Goal: Task Accomplishment & Management: Use online tool/utility

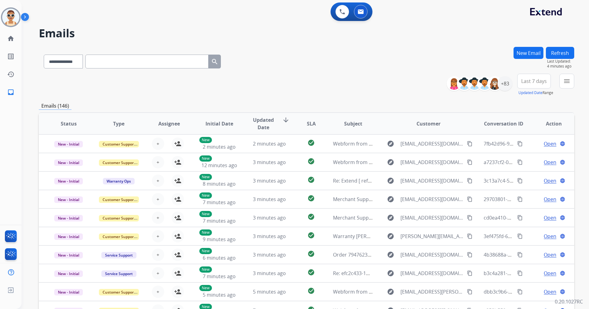
select select "**********"
click at [506, 84] on div "+83" at bounding box center [505, 83] width 15 height 15
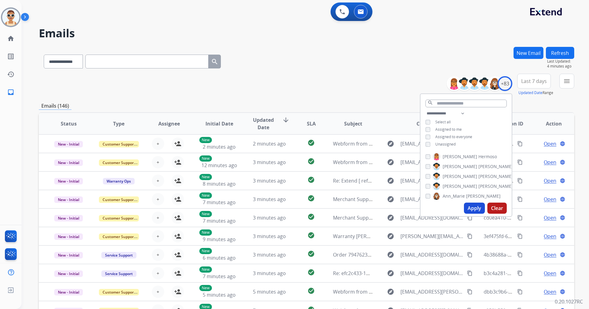
click at [456, 127] on span "Assigned to me" at bounding box center [449, 129] width 27 height 5
click at [529, 80] on span "Last 7 days" at bounding box center [535, 81] width 26 height 2
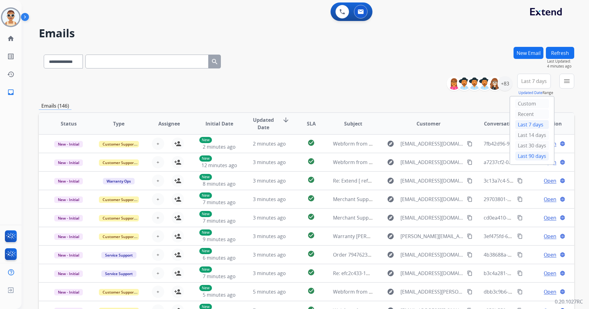
click at [527, 155] on div "Last 90 days" at bounding box center [532, 155] width 34 height 9
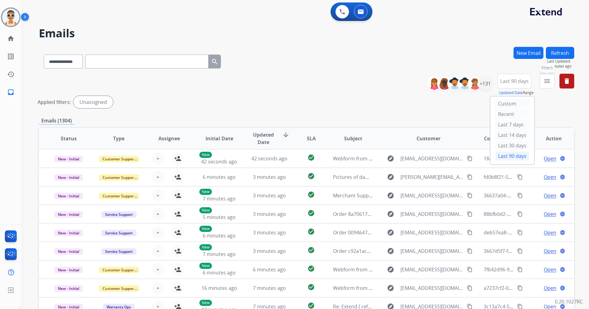
click at [544, 82] on mat-icon "menu" at bounding box center [547, 80] width 7 height 7
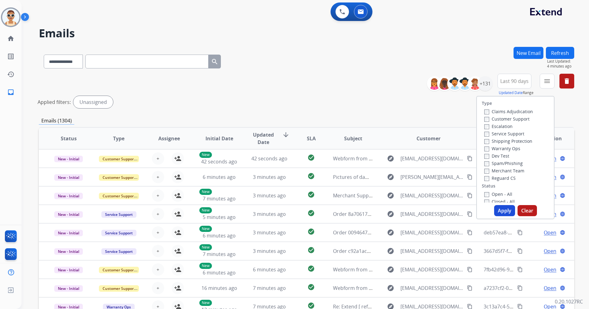
click at [524, 120] on label "Customer Support" at bounding box center [507, 119] width 45 height 6
click at [527, 141] on label "Shipping Protection" at bounding box center [509, 141] width 48 height 6
click at [507, 176] on label "Reguard CS" at bounding box center [500, 178] width 31 height 6
click at [502, 191] on label "Open - All" at bounding box center [499, 194] width 28 height 6
click at [505, 208] on button "Apply" at bounding box center [504, 210] width 21 height 11
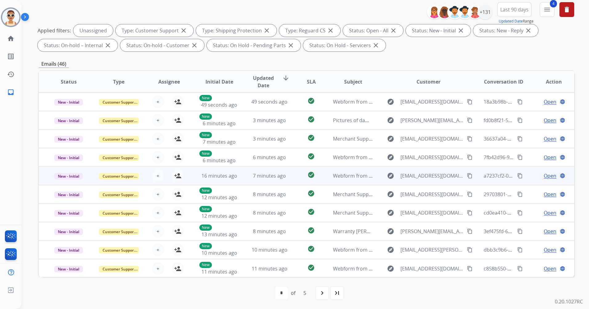
scroll to position [1, 0]
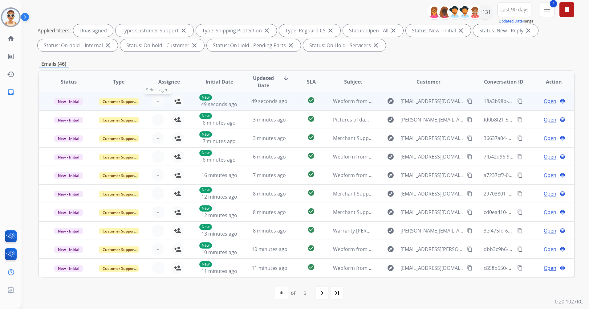
click at [160, 102] on button "+ Select agent" at bounding box center [158, 101] width 12 height 12
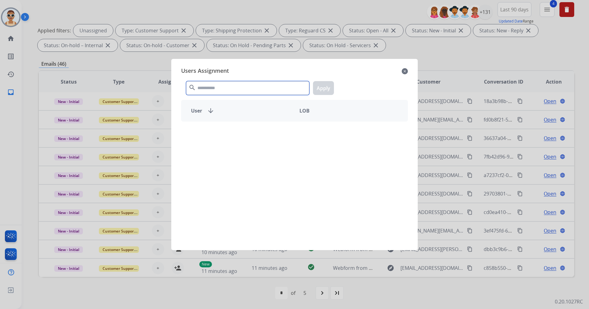
click at [220, 90] on input "text" at bounding box center [247, 88] width 123 height 14
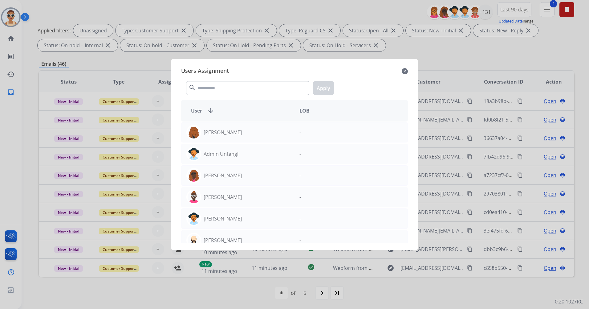
click at [412, 44] on div at bounding box center [294, 154] width 589 height 309
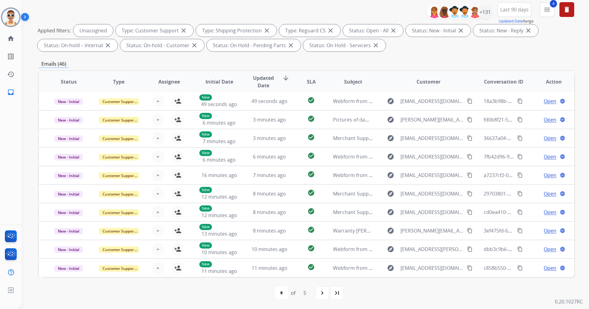
click at [259, 79] on span "Updated Date" at bounding box center [264, 81] width 28 height 15
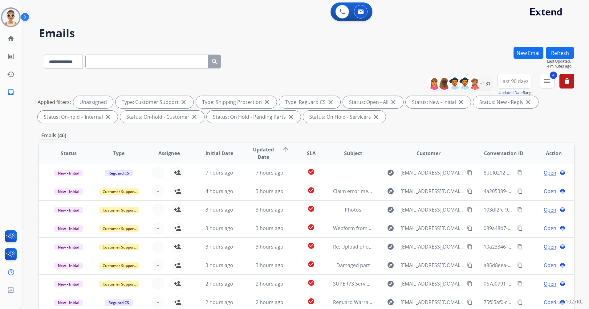
scroll to position [72, 0]
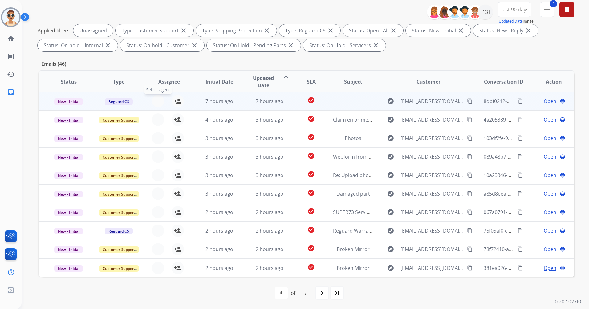
click at [157, 98] on span "+" at bounding box center [158, 100] width 3 height 7
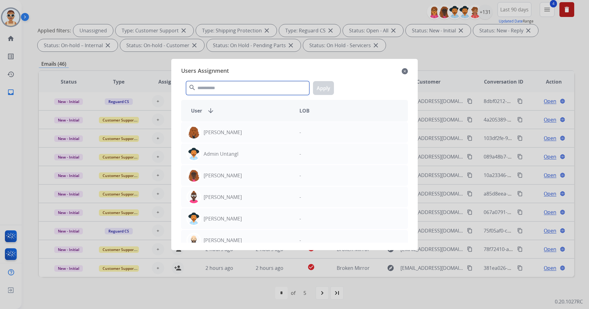
click at [252, 85] on input "text" at bounding box center [247, 88] width 123 height 14
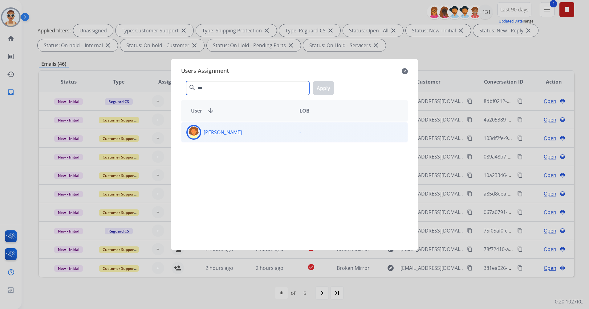
type input "***"
click at [261, 129] on div "[PERSON_NAME]" at bounding box center [238, 132] width 113 height 15
click at [319, 88] on button "Apply" at bounding box center [323, 88] width 21 height 14
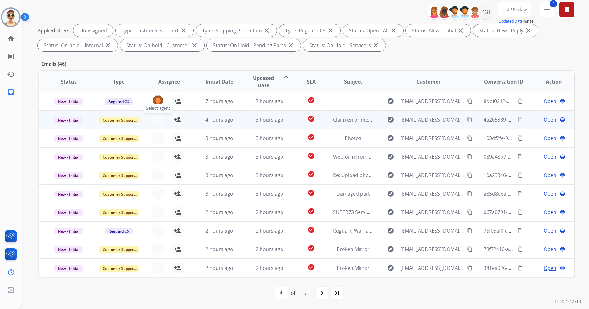
click at [158, 118] on span "+" at bounding box center [158, 119] width 3 height 7
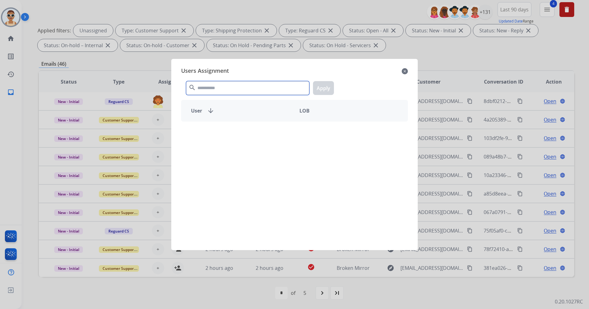
click at [237, 90] on input "text" at bounding box center [247, 88] width 123 height 14
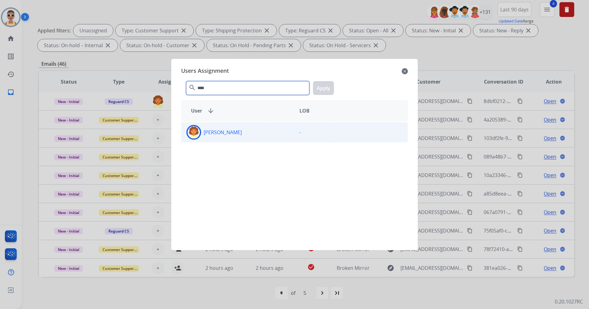
type input "****"
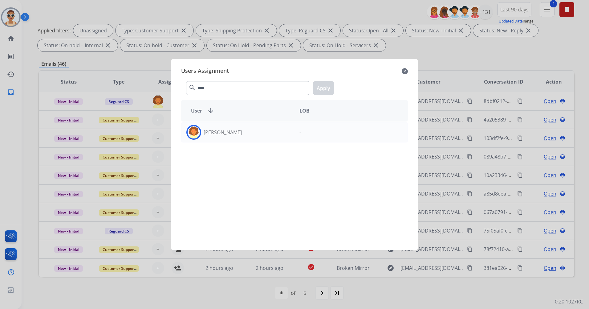
drag, startPoint x: 248, startPoint y: 125, endPoint x: 262, endPoint y: 114, distance: 18.2
click at [248, 125] on div "[PERSON_NAME]" at bounding box center [238, 132] width 113 height 15
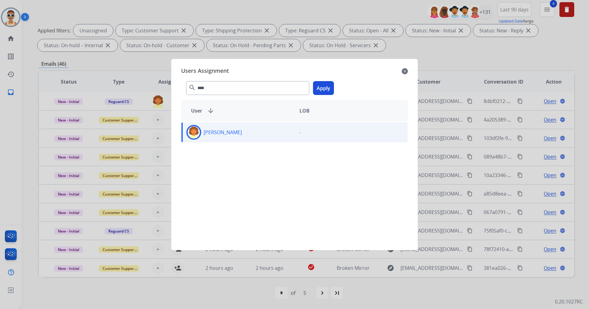
click at [334, 84] on div "**** search Apply" at bounding box center [294, 86] width 227 height 21
click at [331, 84] on button "Apply" at bounding box center [323, 88] width 21 height 14
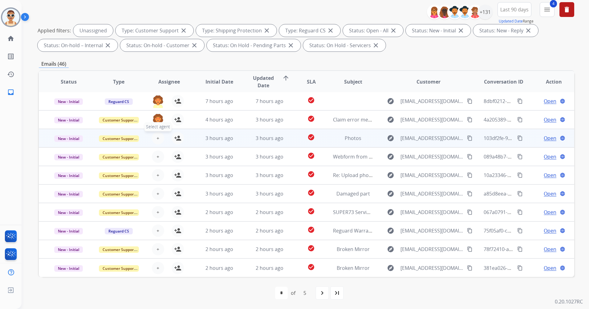
click at [158, 134] on button "+ Select agent" at bounding box center [158, 138] width 12 height 12
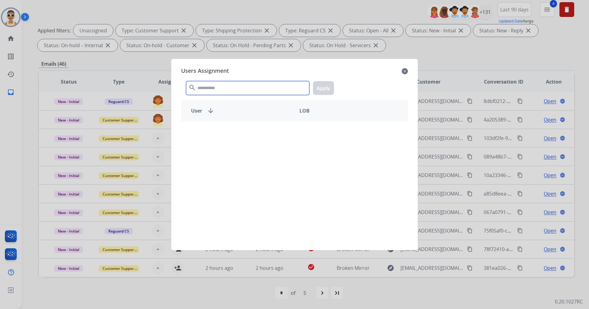
click at [219, 87] on input "text" at bounding box center [247, 88] width 123 height 14
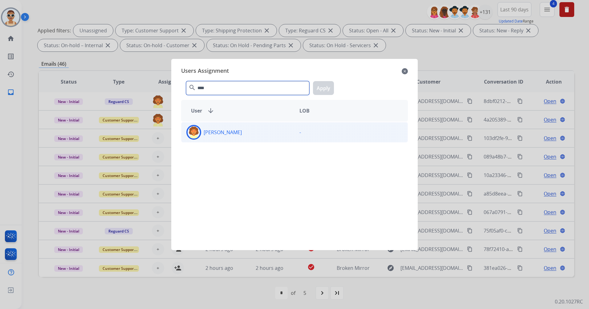
type input "****"
click at [250, 132] on div "[PERSON_NAME]" at bounding box center [238, 132] width 113 height 15
click at [312, 88] on div "**** search Apply" at bounding box center [294, 86] width 227 height 21
click at [323, 86] on button "Apply" at bounding box center [323, 88] width 21 height 14
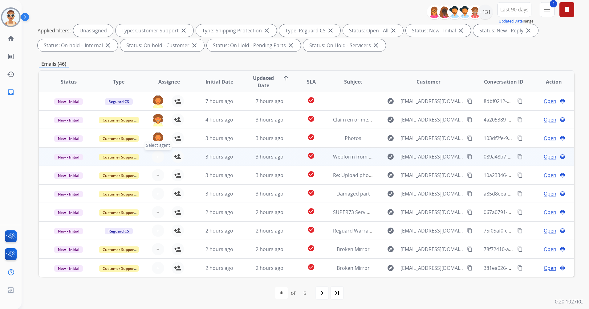
click at [154, 155] on button "+ Select agent" at bounding box center [158, 156] width 12 height 12
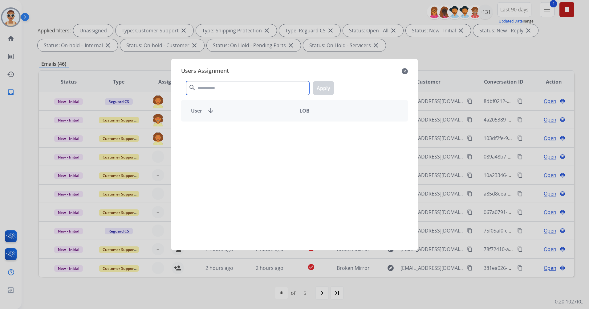
click at [227, 88] on input "text" at bounding box center [247, 88] width 123 height 14
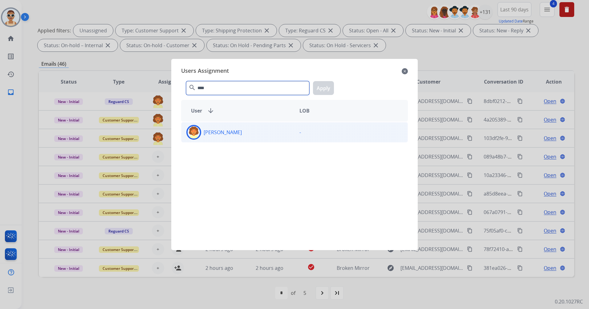
type input "****"
click at [236, 127] on div "[PERSON_NAME]" at bounding box center [238, 132] width 113 height 15
click at [323, 85] on button "Apply" at bounding box center [323, 88] width 21 height 14
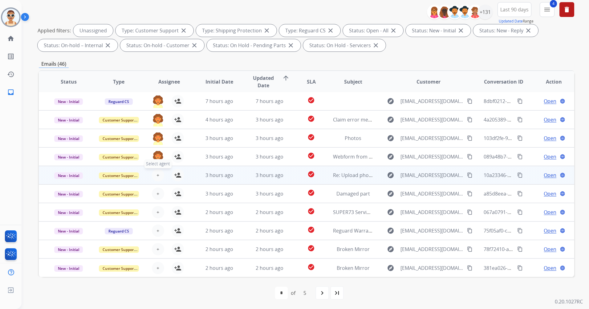
click at [158, 173] on button "+ Select agent" at bounding box center [158, 175] width 12 height 12
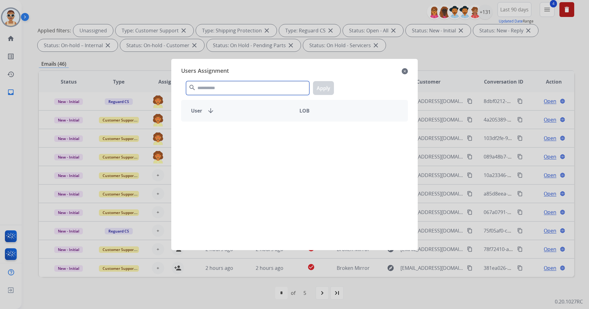
click at [216, 91] on input "text" at bounding box center [247, 88] width 123 height 14
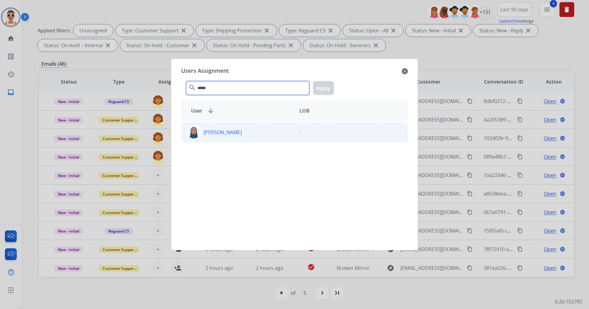
type input "*****"
click at [252, 141] on div "[PERSON_NAME] -" at bounding box center [294, 132] width 227 height 20
click at [330, 84] on button "Apply" at bounding box center [323, 88] width 21 height 14
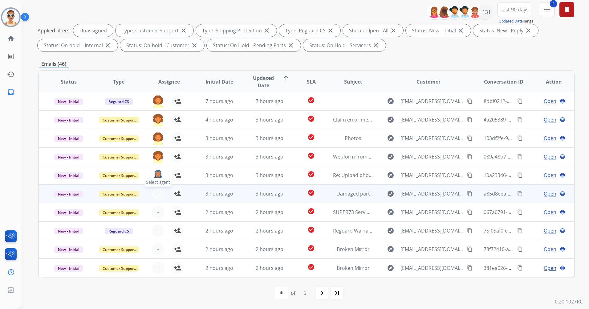
click at [154, 196] on button "+ Select agent" at bounding box center [158, 193] width 12 height 12
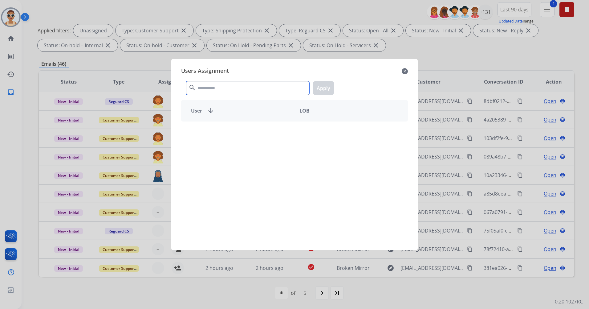
click at [224, 88] on input "text" at bounding box center [247, 88] width 123 height 14
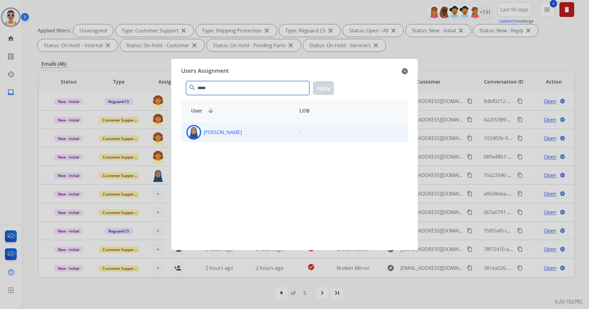
type input "*****"
click at [248, 132] on div "[PERSON_NAME]" at bounding box center [238, 132] width 113 height 15
click at [322, 87] on button "Apply" at bounding box center [323, 88] width 21 height 14
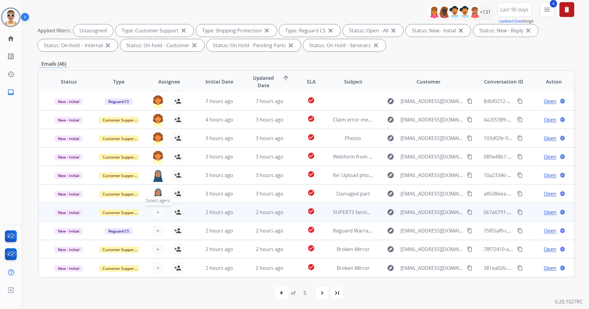
click at [159, 208] on button "+ Select agent" at bounding box center [158, 212] width 12 height 12
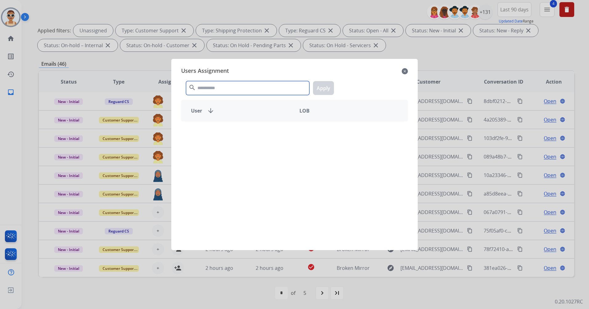
click at [218, 91] on input "text" at bounding box center [247, 88] width 123 height 14
type input "*****"
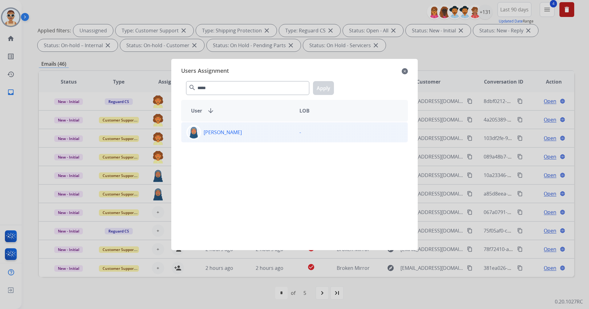
drag, startPoint x: 252, startPoint y: 143, endPoint x: 252, endPoint y: 138, distance: 4.6
click at [252, 143] on div "[PERSON_NAME] -" at bounding box center [294, 181] width 227 height 121
drag, startPoint x: 270, startPoint y: 132, endPoint x: 275, endPoint y: 128, distance: 6.6
click at [270, 132] on div "[PERSON_NAME]" at bounding box center [238, 132] width 113 height 15
click at [328, 87] on button "Apply" at bounding box center [323, 88] width 21 height 14
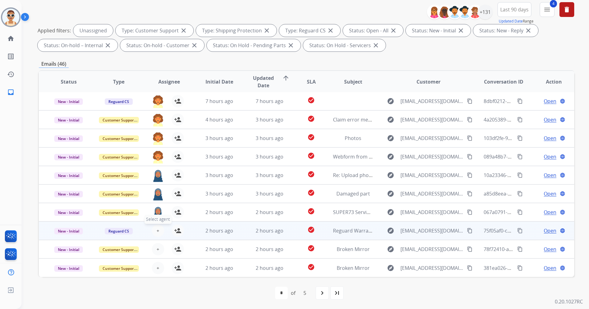
click at [157, 229] on span "+" at bounding box center [158, 230] width 3 height 7
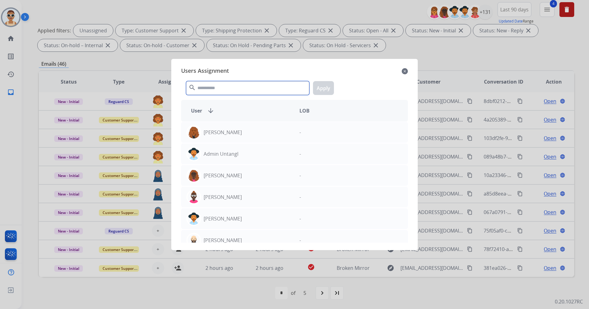
click at [225, 86] on input "text" at bounding box center [247, 88] width 123 height 14
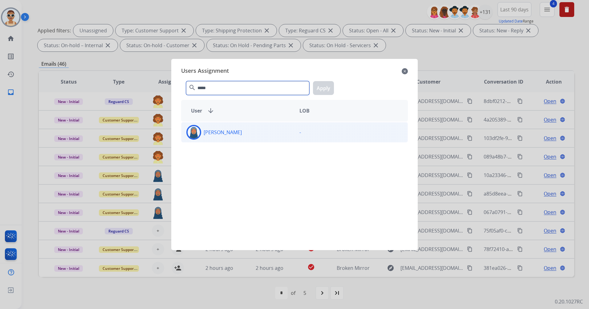
type input "*****"
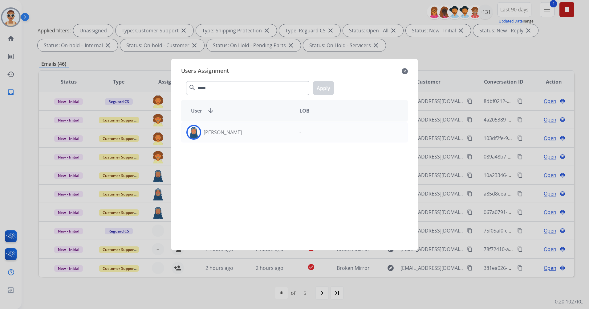
drag, startPoint x: 243, startPoint y: 128, endPoint x: 255, endPoint y: 120, distance: 14.6
click at [243, 128] on div "[PERSON_NAME]" at bounding box center [238, 132] width 113 height 15
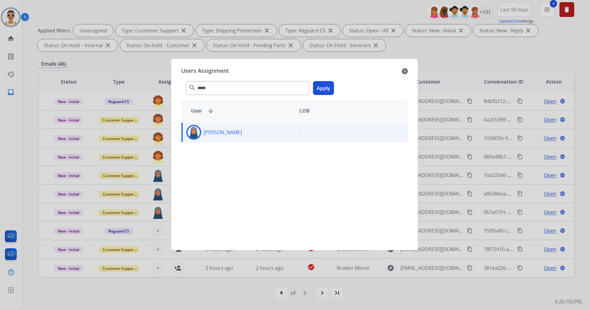
click at [325, 86] on button "Apply" at bounding box center [323, 88] width 21 height 14
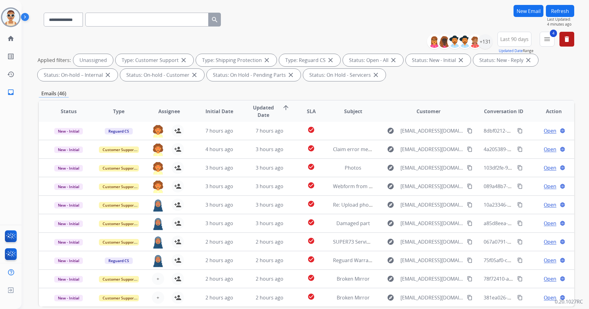
scroll to position [0, 0]
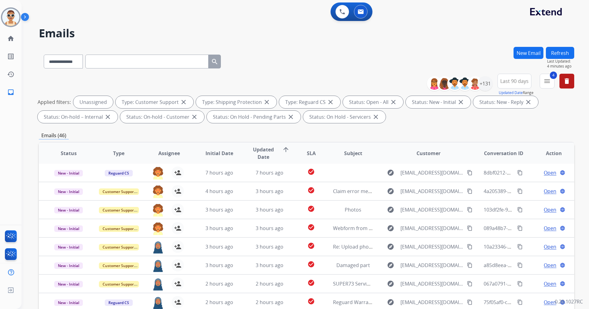
click at [567, 51] on button "Refresh" at bounding box center [560, 53] width 28 height 12
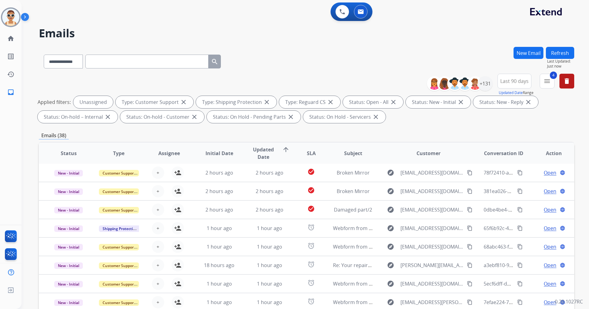
scroll to position [72, 0]
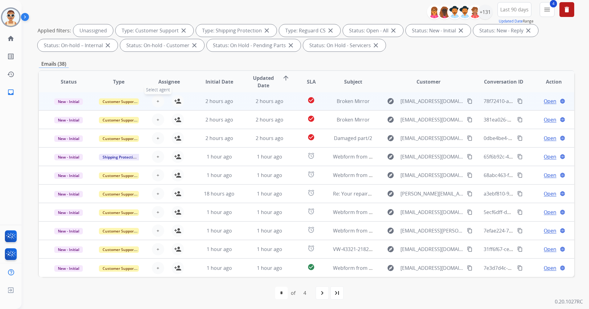
click at [152, 100] on button "+ Select agent" at bounding box center [158, 101] width 12 height 12
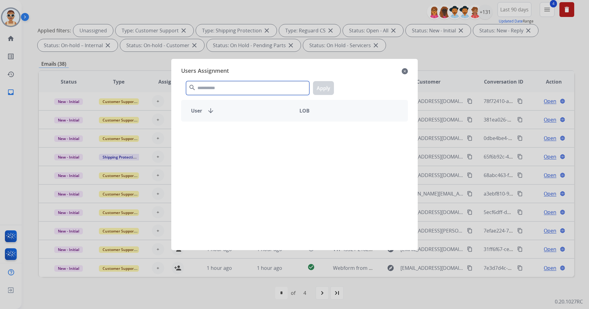
click at [222, 88] on input "text" at bounding box center [247, 88] width 123 height 14
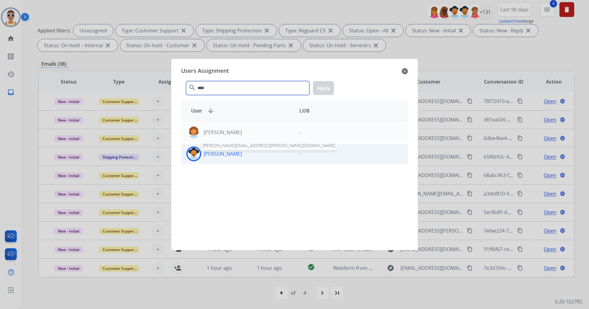
type input "****"
click at [237, 154] on p "[PERSON_NAME]" at bounding box center [223, 153] width 38 height 7
click at [324, 86] on button "Apply" at bounding box center [323, 88] width 21 height 14
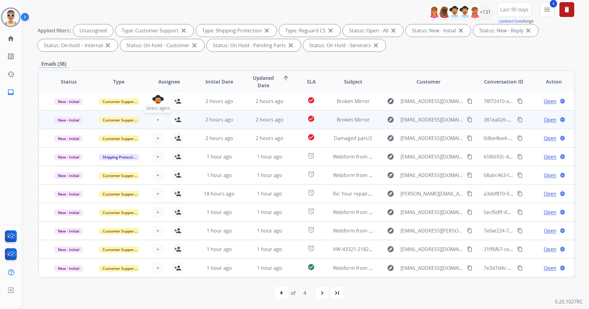
click at [159, 119] on button "+ Select agent" at bounding box center [158, 119] width 12 height 12
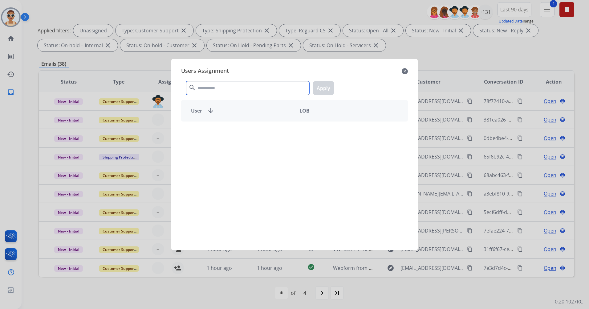
click at [232, 90] on input "text" at bounding box center [247, 88] width 123 height 14
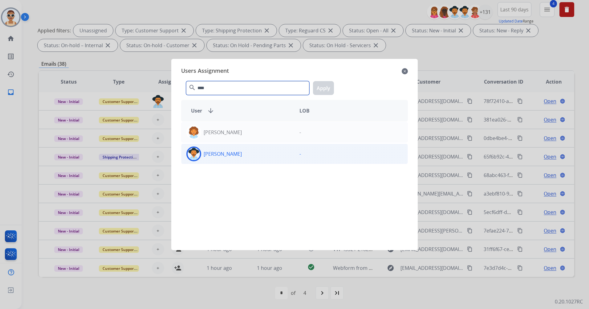
type input "****"
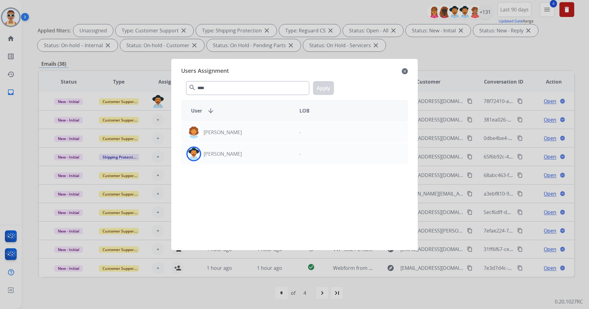
drag, startPoint x: 262, startPoint y: 152, endPoint x: 268, endPoint y: 143, distance: 10.6
click at [263, 152] on div "[PERSON_NAME]" at bounding box center [238, 153] width 113 height 15
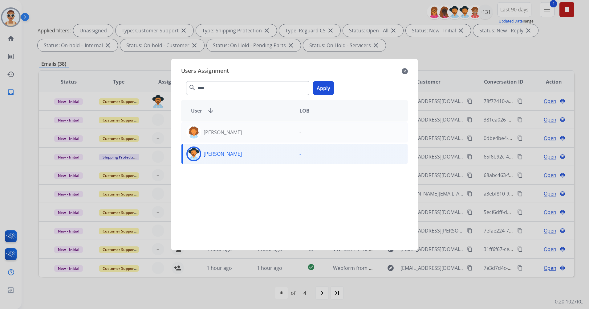
click at [322, 86] on button "Apply" at bounding box center [323, 88] width 21 height 14
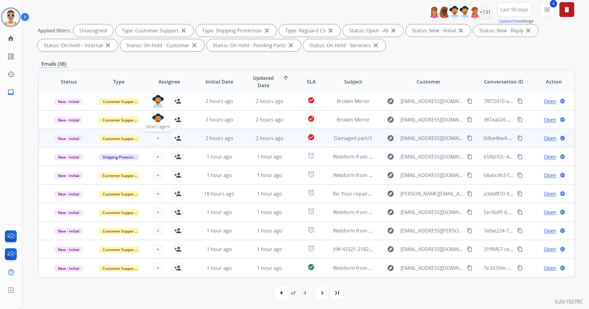
click at [160, 137] on button "+ Select agent" at bounding box center [158, 138] width 12 height 12
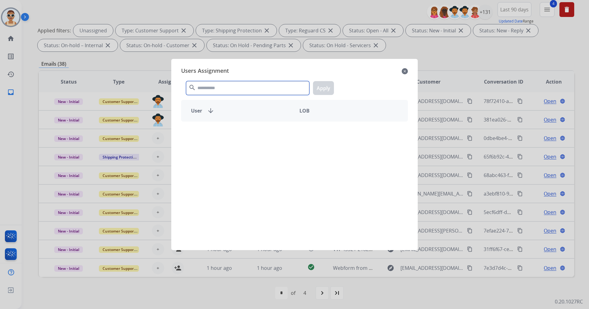
click at [215, 91] on input "text" at bounding box center [247, 88] width 123 height 14
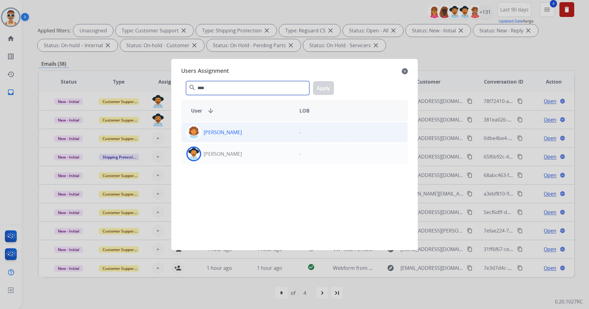
type input "****"
click at [247, 158] on div "[PERSON_NAME]" at bounding box center [238, 153] width 113 height 15
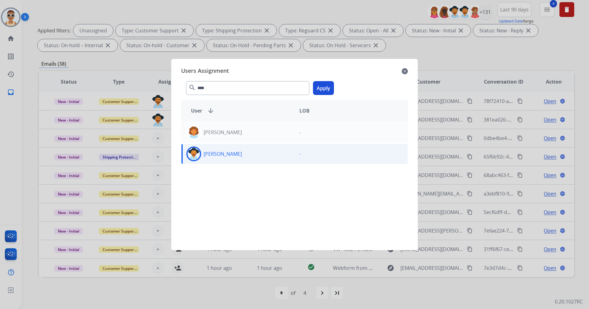
click at [326, 85] on button "Apply" at bounding box center [323, 88] width 21 height 14
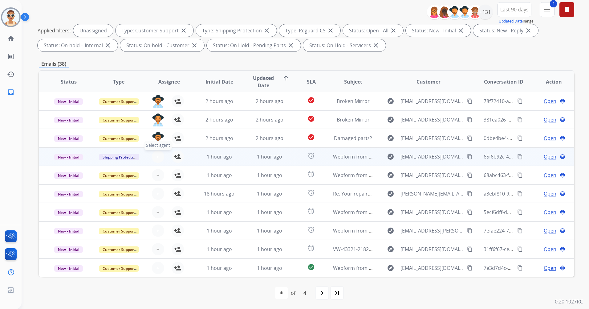
click at [160, 152] on button "+ Select agent" at bounding box center [158, 156] width 12 height 12
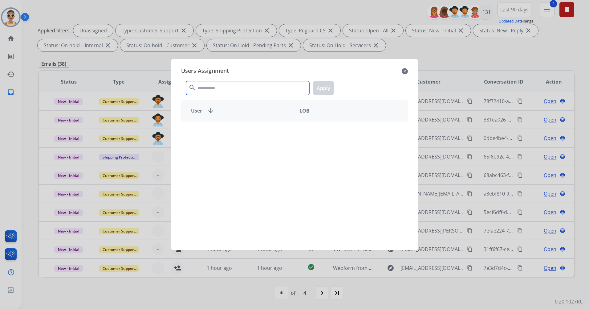
click at [224, 89] on input "text" at bounding box center [247, 88] width 123 height 14
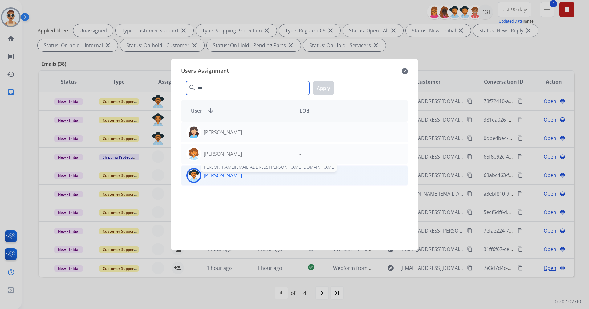
type input "***"
click at [238, 170] on div "[PERSON_NAME] [PERSON_NAME][EMAIL_ADDRESS][PERSON_NAME][DOMAIN_NAME]" at bounding box center [238, 175] width 113 height 15
click at [322, 86] on button "Apply" at bounding box center [323, 88] width 21 height 14
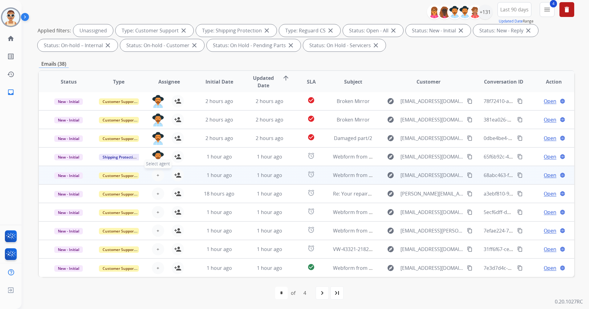
click at [157, 174] on span "+" at bounding box center [158, 174] width 3 height 7
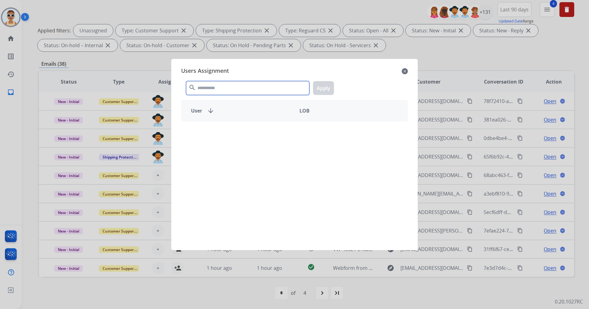
click at [203, 83] on input "text" at bounding box center [247, 88] width 123 height 14
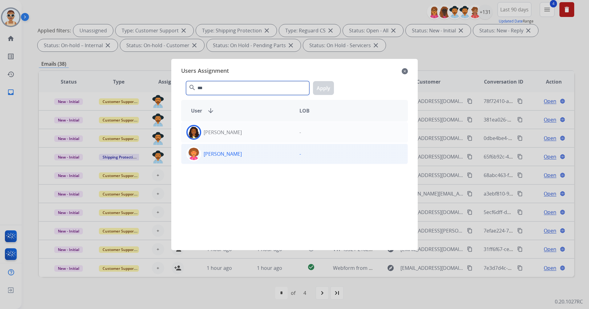
type input "***"
click at [252, 154] on div "[PERSON_NAME]" at bounding box center [238, 153] width 113 height 15
click at [313, 90] on button "Apply" at bounding box center [323, 88] width 21 height 14
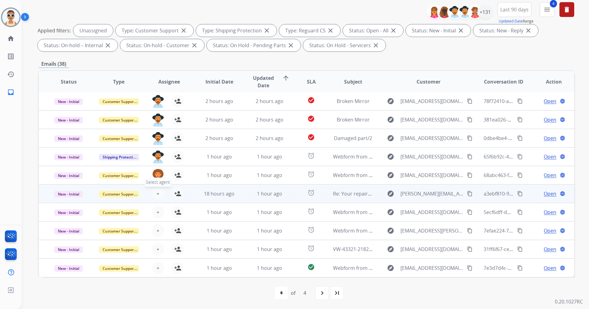
click at [158, 195] on span "+" at bounding box center [158, 193] width 3 height 7
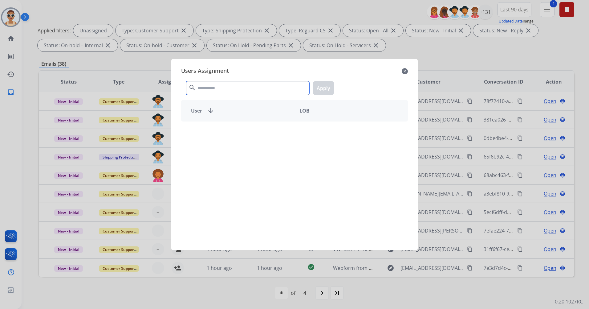
click at [227, 85] on input "text" at bounding box center [247, 88] width 123 height 14
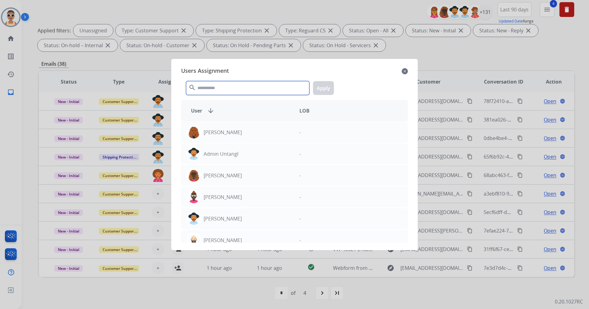
type input "*"
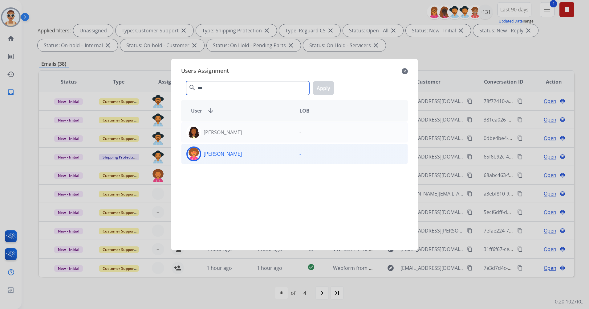
type input "***"
click at [246, 153] on div "[PERSON_NAME]" at bounding box center [238, 153] width 113 height 15
click at [325, 86] on button "Apply" at bounding box center [323, 88] width 21 height 14
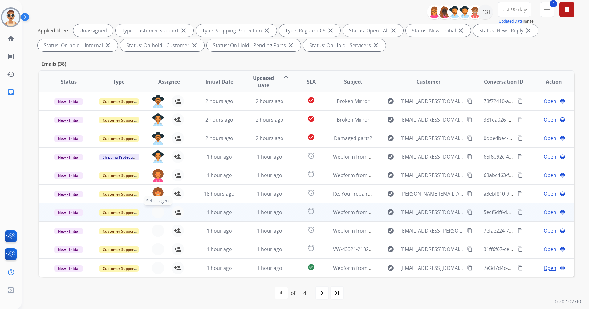
click at [160, 212] on button "+ Select agent" at bounding box center [158, 212] width 12 height 12
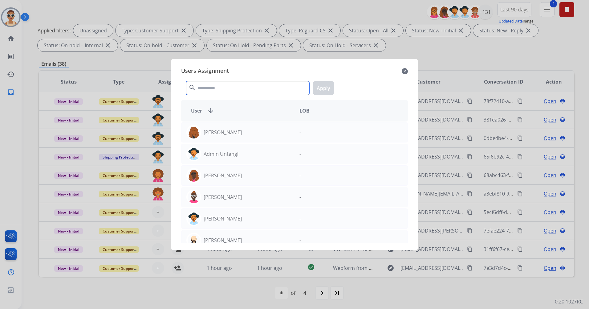
click at [202, 91] on input "text" at bounding box center [247, 88] width 123 height 14
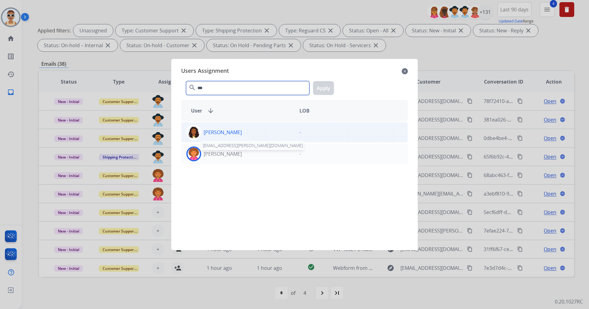
type input "***"
click at [227, 154] on p "[PERSON_NAME]" at bounding box center [223, 153] width 38 height 7
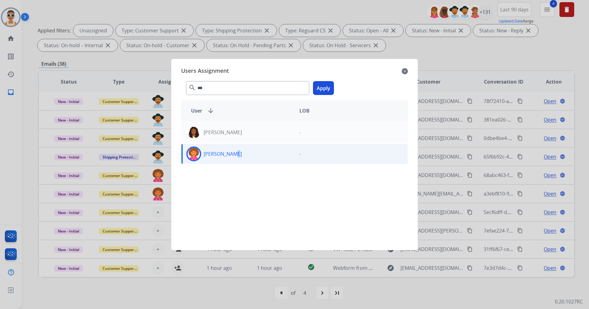
click at [325, 84] on button "Apply" at bounding box center [323, 88] width 21 height 14
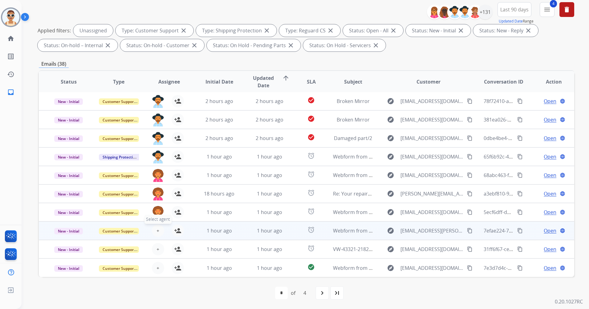
click at [159, 229] on button "+ Select agent" at bounding box center [158, 230] width 12 height 12
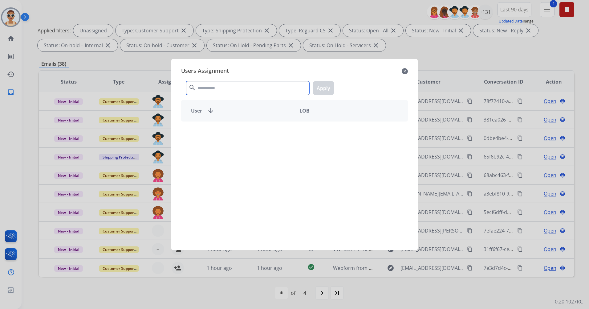
click at [241, 89] on input "text" at bounding box center [247, 88] width 123 height 14
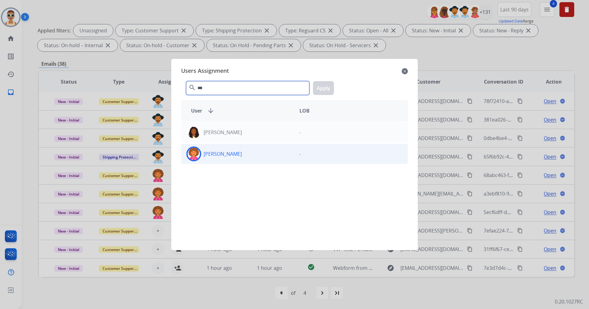
type input "***"
click at [275, 154] on div "[PERSON_NAME]" at bounding box center [238, 153] width 113 height 15
click at [325, 88] on button "Apply" at bounding box center [323, 88] width 21 height 14
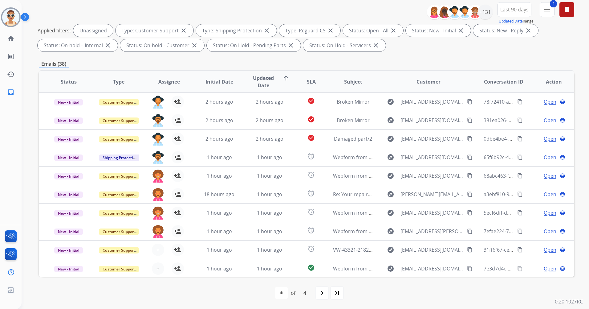
scroll to position [0, 0]
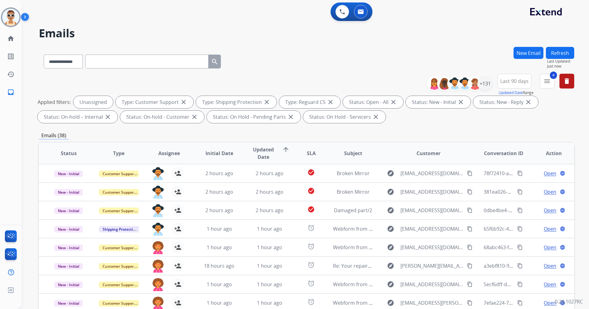
click at [565, 50] on button "Refresh" at bounding box center [560, 53] width 28 height 12
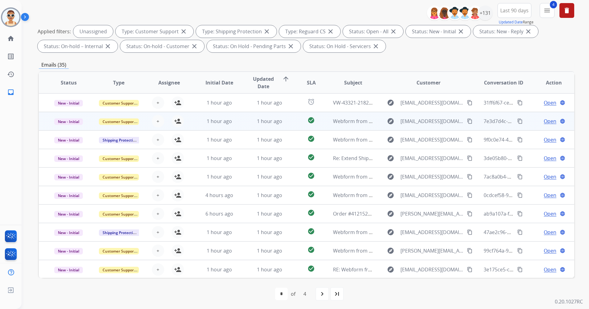
scroll to position [72, 0]
click at [156, 106] on span "Select agent" at bounding box center [158, 108] width 27 height 9
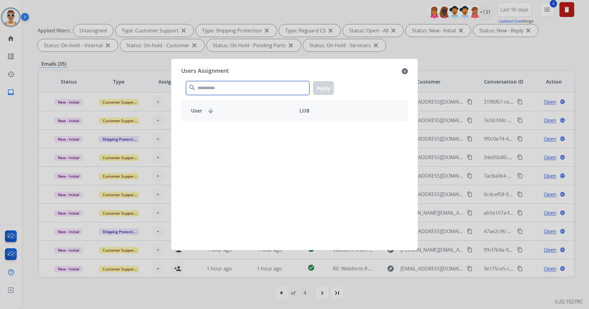
click at [228, 88] on input "text" at bounding box center [247, 88] width 123 height 14
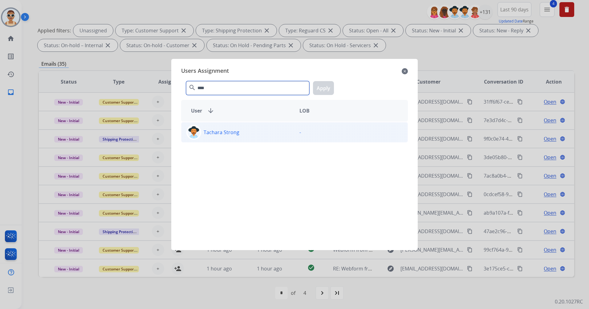
type input "****"
click at [255, 133] on div "Tachara Strong" at bounding box center [238, 132] width 113 height 15
click at [322, 85] on button "Apply" at bounding box center [323, 88] width 21 height 14
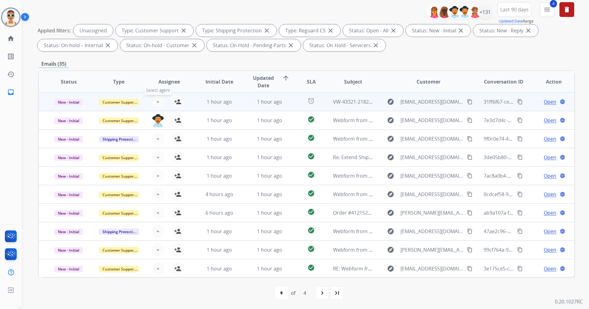
click at [157, 98] on span "+" at bounding box center [158, 101] width 3 height 7
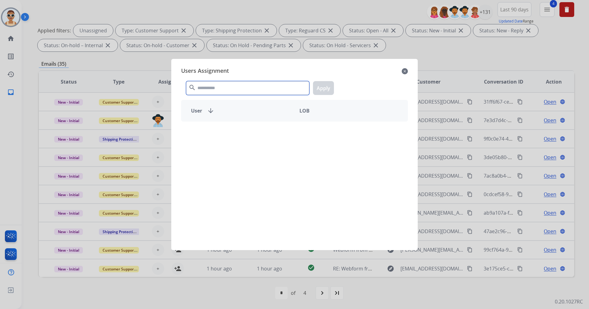
click at [229, 85] on input "text" at bounding box center [247, 88] width 123 height 14
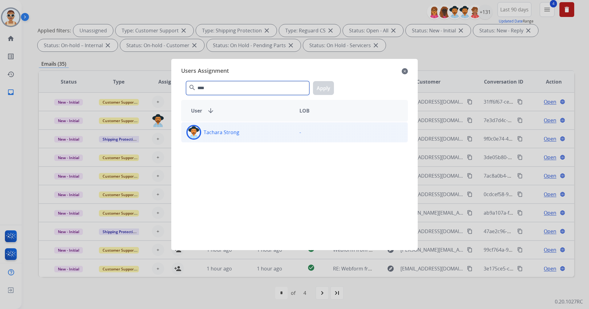
type input "****"
click at [245, 128] on div "Tachara Strong" at bounding box center [238, 132] width 113 height 15
click at [316, 91] on button "Apply" at bounding box center [323, 88] width 21 height 14
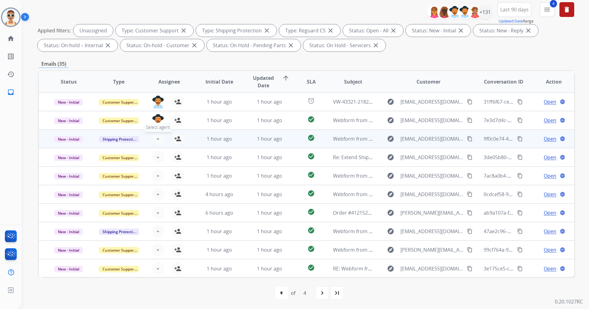
click at [158, 139] on button "+ Select agent" at bounding box center [158, 139] width 12 height 12
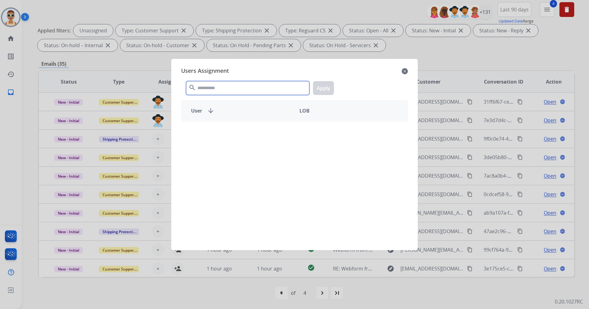
click at [224, 93] on input "text" at bounding box center [247, 88] width 123 height 14
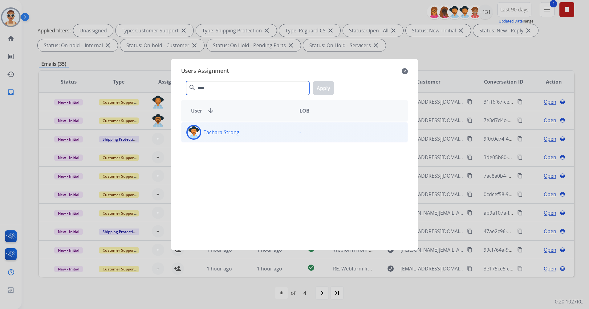
type input "****"
click at [242, 131] on div "Tachara Strong" at bounding box center [238, 132] width 113 height 15
click at [316, 89] on button "Apply" at bounding box center [323, 88] width 21 height 14
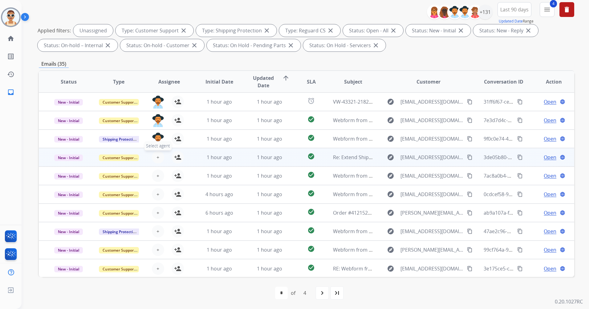
click at [160, 155] on button "+ Select agent" at bounding box center [158, 157] width 12 height 12
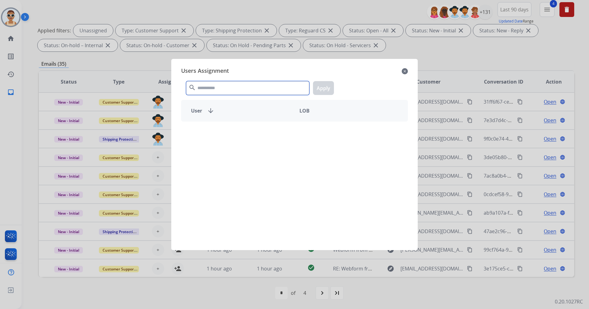
click at [210, 89] on input "text" at bounding box center [247, 88] width 123 height 14
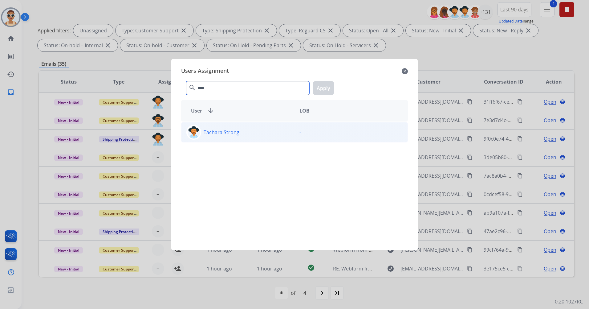
type input "****"
click at [248, 133] on div "Tachara Strong" at bounding box center [238, 132] width 113 height 15
click at [317, 90] on button "Apply" at bounding box center [323, 88] width 21 height 14
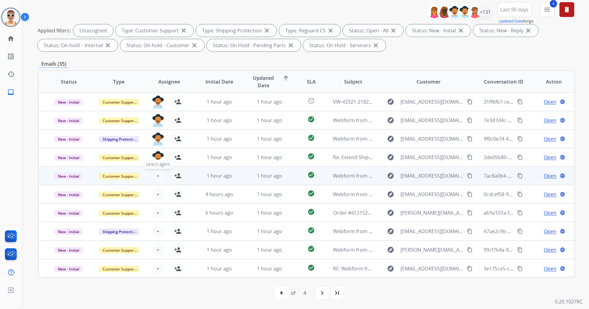
click at [162, 174] on button "+ Select agent" at bounding box center [158, 176] width 12 height 12
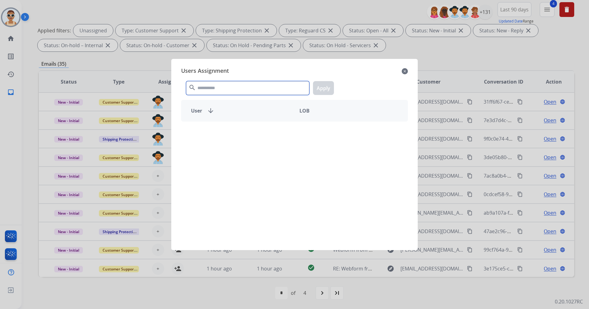
click at [217, 81] on input "text" at bounding box center [247, 88] width 123 height 14
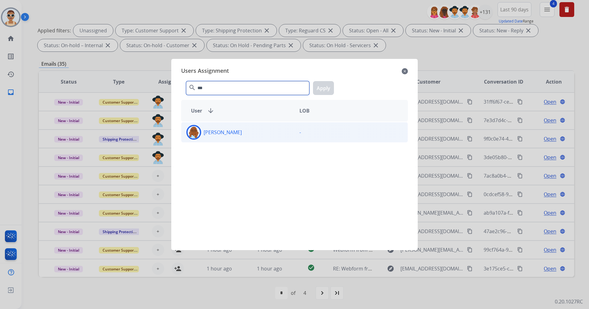
type input "***"
click at [248, 136] on div "[PERSON_NAME]" at bounding box center [238, 132] width 113 height 15
click at [318, 84] on button "Apply" at bounding box center [323, 88] width 21 height 14
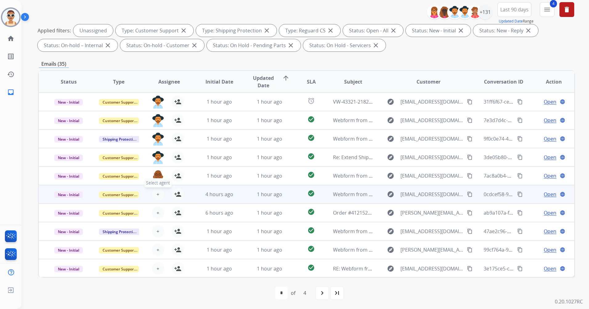
click at [162, 192] on button "+ Select agent" at bounding box center [158, 194] width 12 height 12
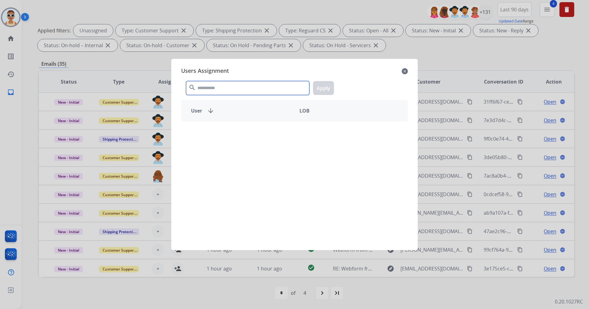
click at [235, 88] on input "text" at bounding box center [247, 88] width 123 height 14
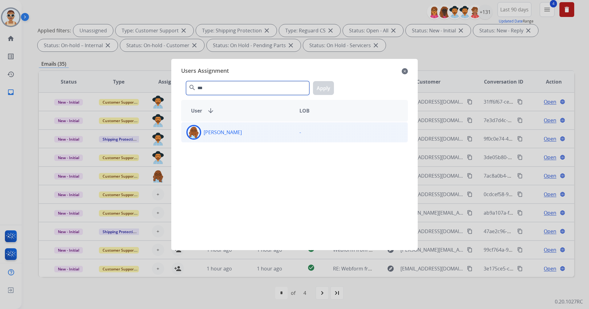
type input "***"
click at [258, 142] on div "[PERSON_NAME] -" at bounding box center [294, 181] width 227 height 121
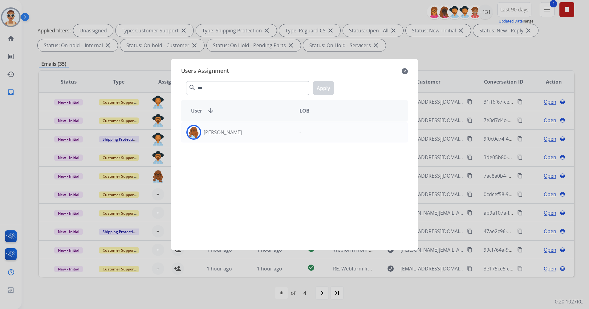
drag, startPoint x: 283, startPoint y: 132, endPoint x: 313, endPoint y: 110, distance: 36.2
click at [283, 132] on div "[PERSON_NAME]" at bounding box center [238, 132] width 113 height 15
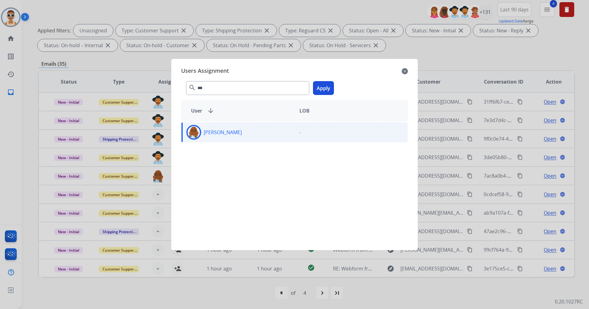
click at [316, 92] on button "Apply" at bounding box center [323, 88] width 21 height 14
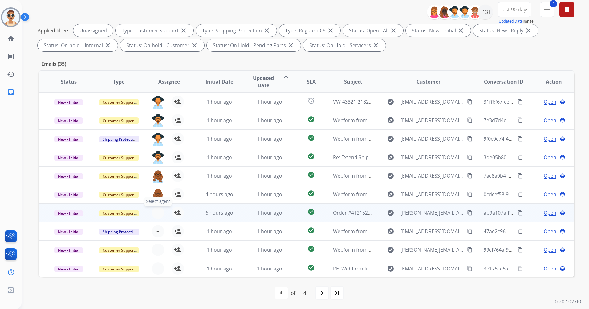
click at [157, 210] on span "+" at bounding box center [158, 212] width 3 height 7
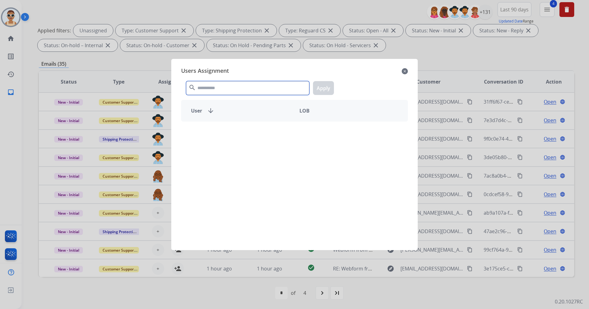
click at [210, 83] on input "text" at bounding box center [247, 88] width 123 height 14
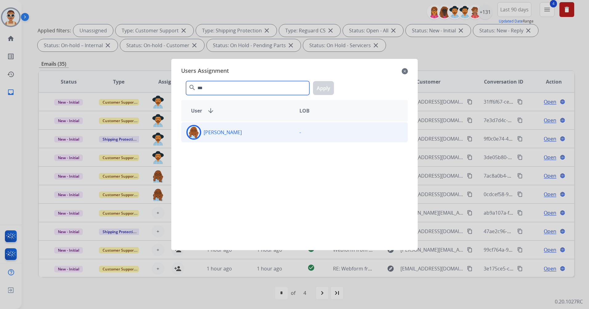
type input "***"
click at [250, 133] on div "[PERSON_NAME]" at bounding box center [238, 132] width 113 height 15
click at [317, 92] on button "Apply" at bounding box center [323, 88] width 21 height 14
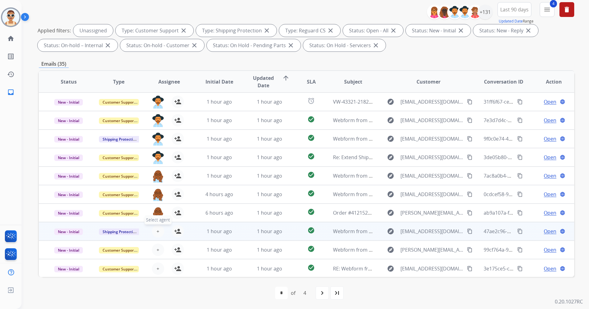
click at [154, 232] on button "+ Select agent" at bounding box center [158, 231] width 12 height 12
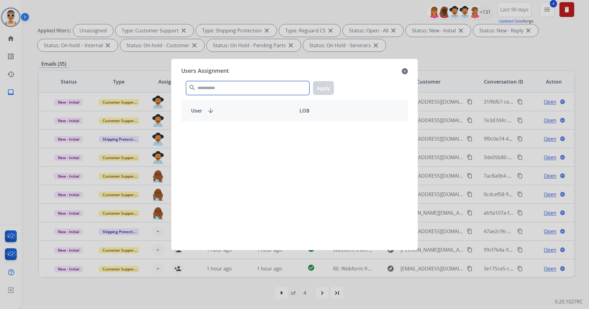
click at [233, 86] on input "text" at bounding box center [247, 88] width 123 height 14
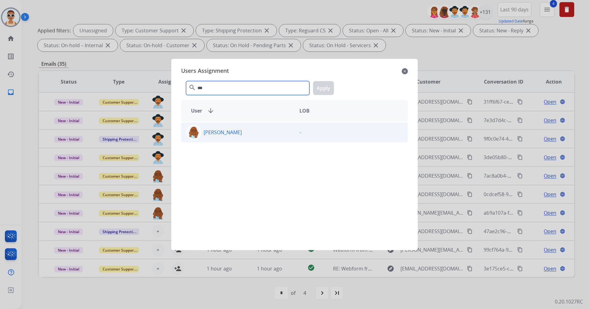
type input "***"
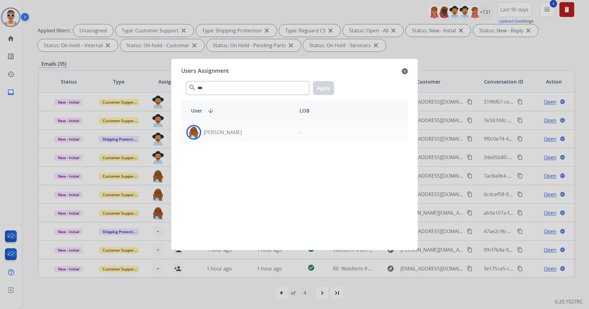
drag, startPoint x: 248, startPoint y: 133, endPoint x: 337, endPoint y: 101, distance: 94.2
click at [249, 133] on div "[PERSON_NAME]" at bounding box center [238, 132] width 113 height 15
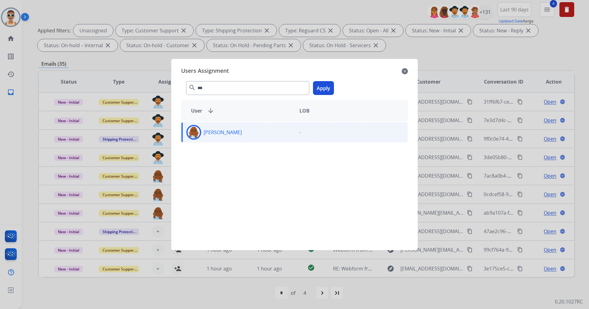
drag, startPoint x: 326, startPoint y: 87, endPoint x: 329, endPoint y: 85, distance: 3.7
click at [326, 87] on button "Apply" at bounding box center [323, 88] width 21 height 14
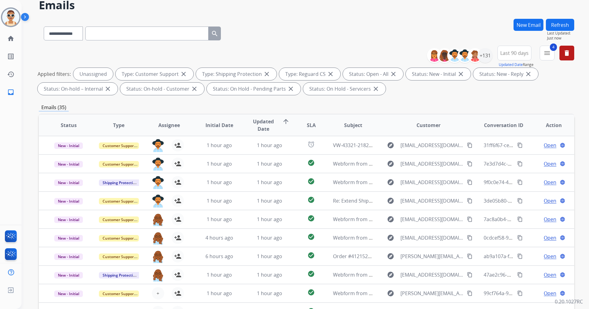
scroll to position [0, 0]
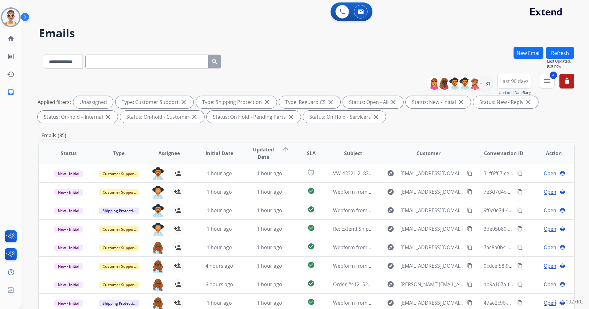
click at [567, 49] on button "Refresh" at bounding box center [560, 53] width 28 height 12
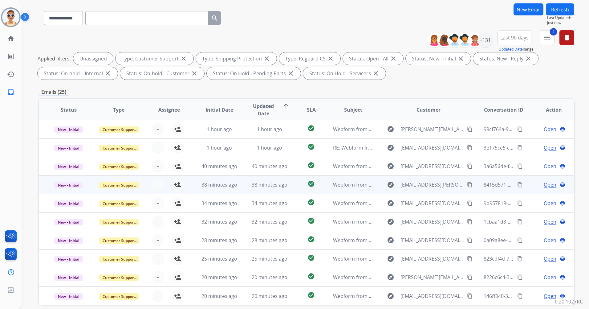
scroll to position [72, 0]
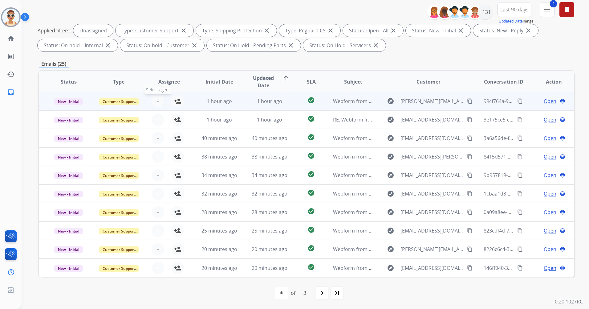
click at [153, 98] on button "+ Select agent" at bounding box center [158, 101] width 12 height 12
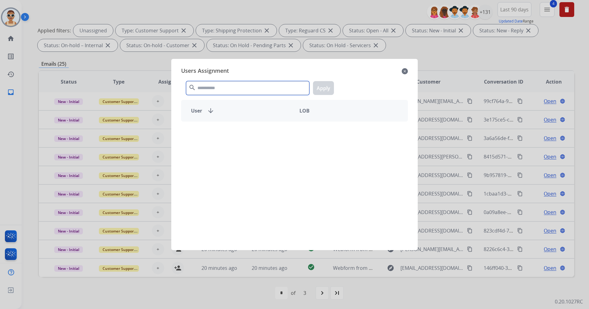
click at [210, 87] on input "text" at bounding box center [247, 88] width 123 height 14
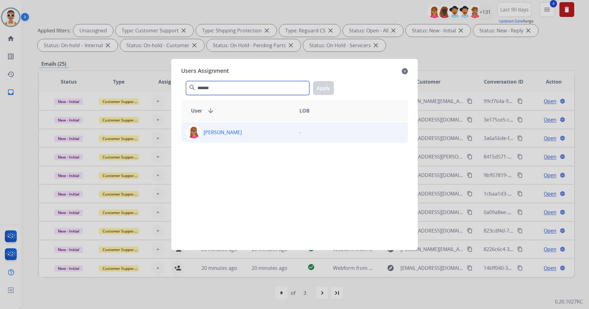
type input "*******"
click at [271, 129] on div "[PERSON_NAME]" at bounding box center [238, 132] width 113 height 15
click at [324, 88] on button "Apply" at bounding box center [323, 88] width 21 height 14
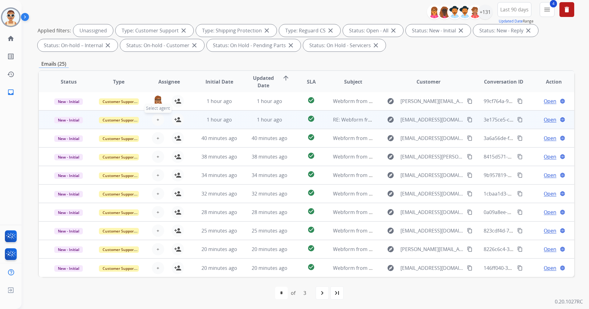
click at [158, 118] on span "+" at bounding box center [158, 119] width 3 height 7
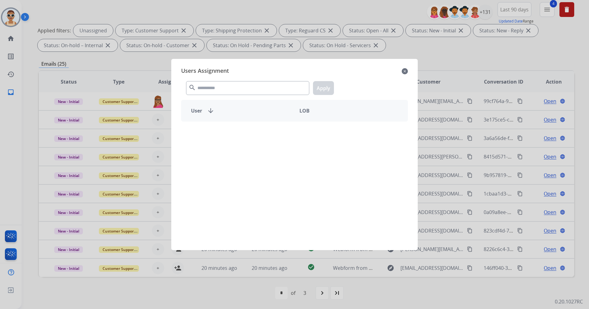
click at [252, 78] on div "search Apply" at bounding box center [294, 86] width 227 height 21
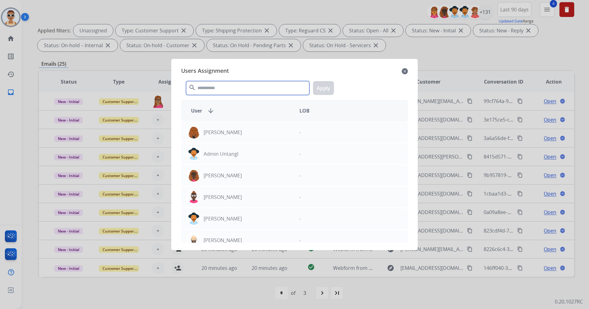
click at [254, 90] on input "text" at bounding box center [247, 88] width 123 height 14
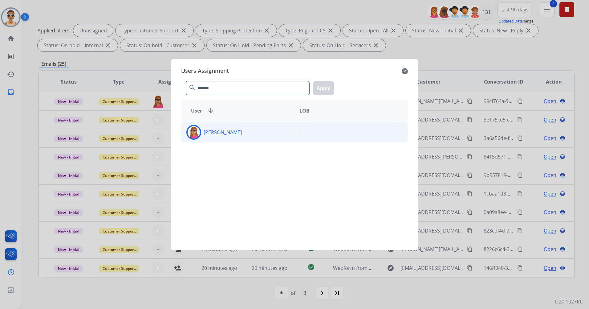
type input "*******"
click at [262, 130] on div "[PERSON_NAME]" at bounding box center [238, 132] width 113 height 15
drag, startPoint x: 322, startPoint y: 88, endPoint x: 223, endPoint y: 141, distance: 112.8
click at [322, 87] on button "Apply" at bounding box center [323, 88] width 21 height 14
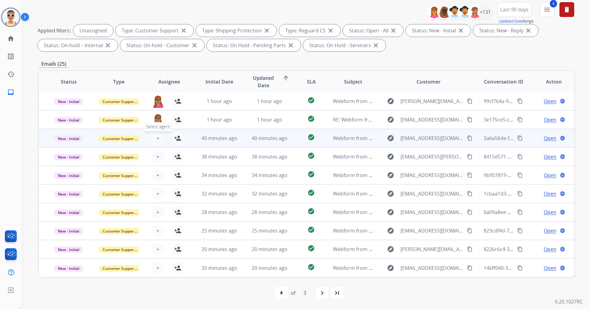
click at [152, 140] on button "+ Select agent" at bounding box center [158, 138] width 12 height 12
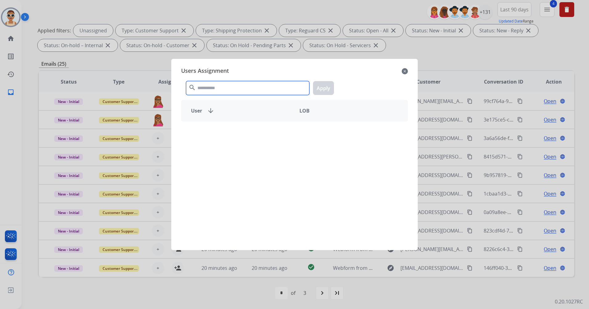
click at [203, 90] on input "text" at bounding box center [247, 88] width 123 height 14
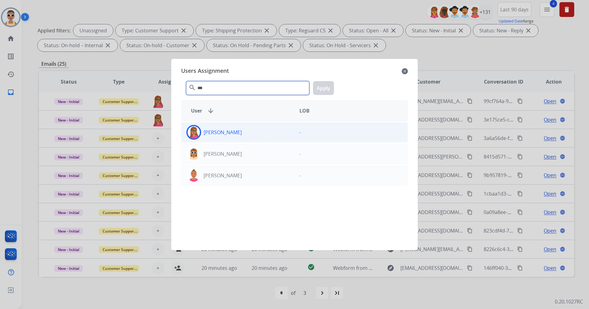
type input "***"
click at [243, 125] on div "[PERSON_NAME]" at bounding box center [238, 132] width 113 height 15
drag, startPoint x: 319, startPoint y: 87, endPoint x: 310, endPoint y: 94, distance: 11.9
click at [320, 87] on button "Apply" at bounding box center [323, 88] width 21 height 14
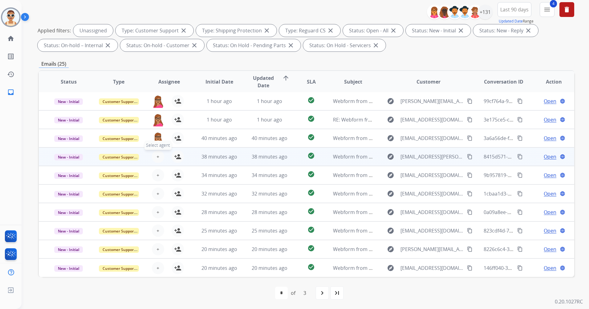
click at [152, 158] on button "+ Select agent" at bounding box center [158, 156] width 12 height 12
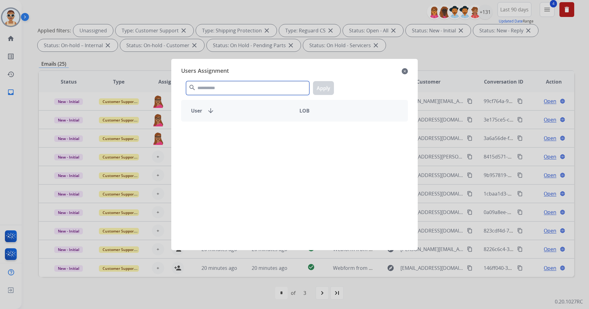
click at [213, 90] on input "text" at bounding box center [247, 88] width 123 height 14
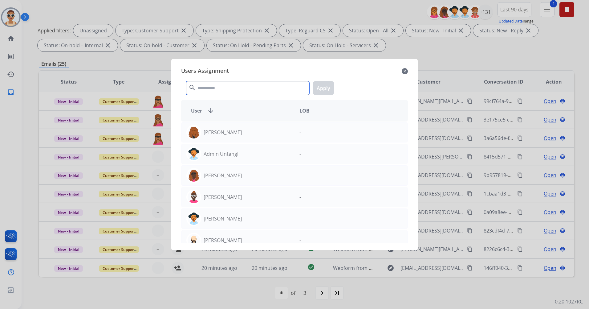
type input "*"
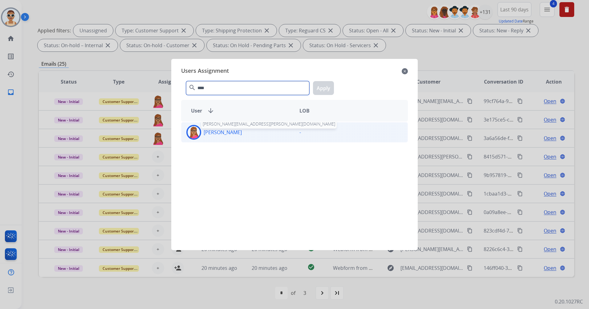
type input "****"
drag, startPoint x: 237, startPoint y: 133, endPoint x: 260, endPoint y: 130, distance: 23.3
click at [237, 133] on p "[PERSON_NAME]" at bounding box center [223, 132] width 38 height 7
click at [326, 89] on button "Apply" at bounding box center [323, 88] width 21 height 14
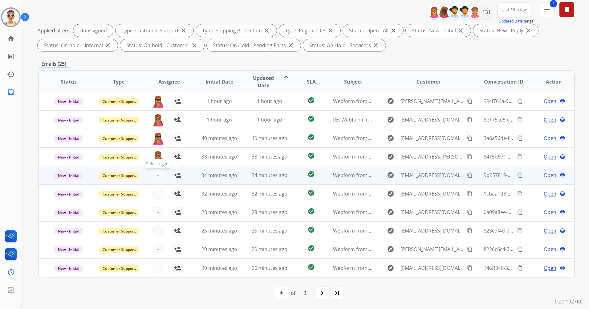
click at [157, 174] on span "+" at bounding box center [158, 174] width 3 height 7
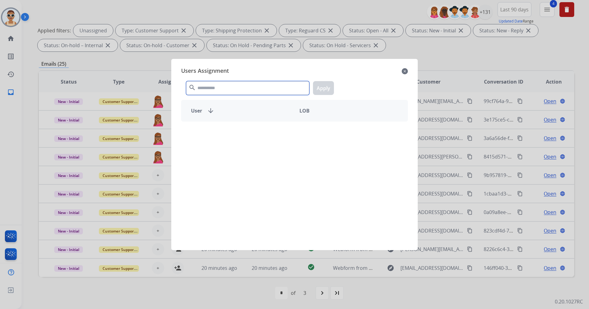
click at [211, 84] on input "text" at bounding box center [247, 88] width 123 height 14
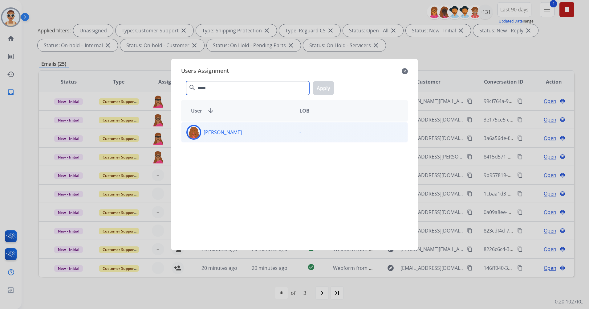
type input "*****"
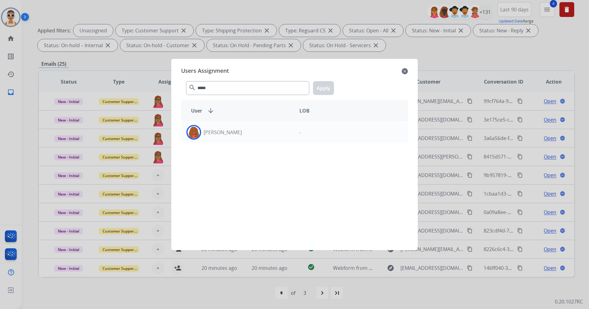
drag, startPoint x: 272, startPoint y: 139, endPoint x: 306, endPoint y: 107, distance: 47.1
click at [271, 139] on div "[PERSON_NAME]" at bounding box center [238, 132] width 113 height 15
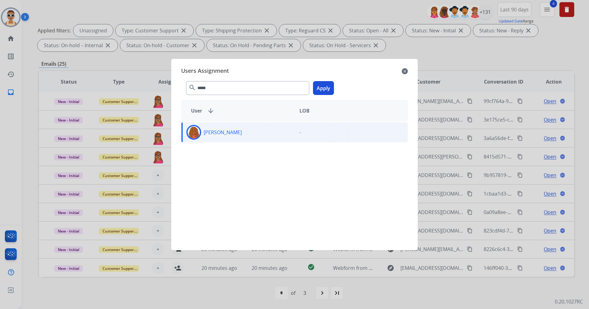
click at [321, 83] on button "Apply" at bounding box center [323, 88] width 21 height 14
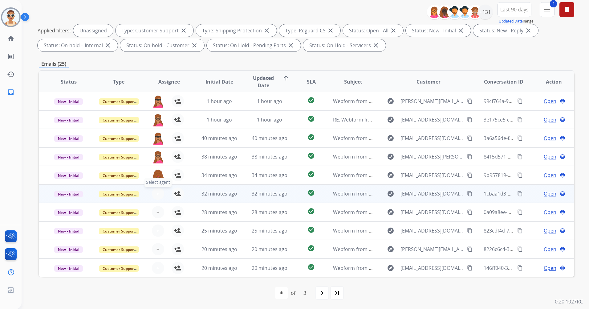
click at [157, 191] on span "+" at bounding box center [158, 193] width 3 height 7
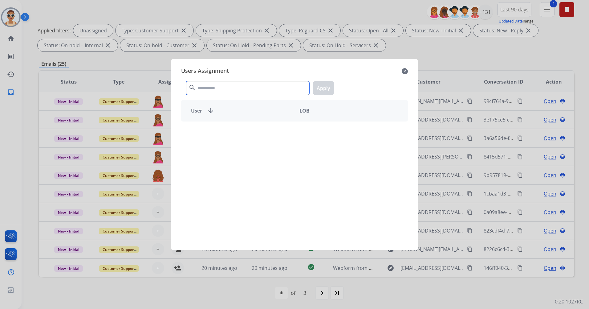
click at [208, 86] on input "text" at bounding box center [247, 88] width 123 height 14
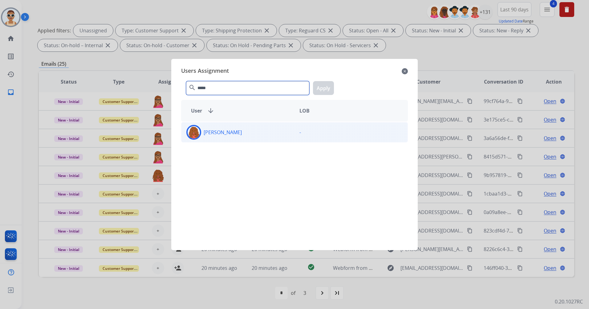
type input "*****"
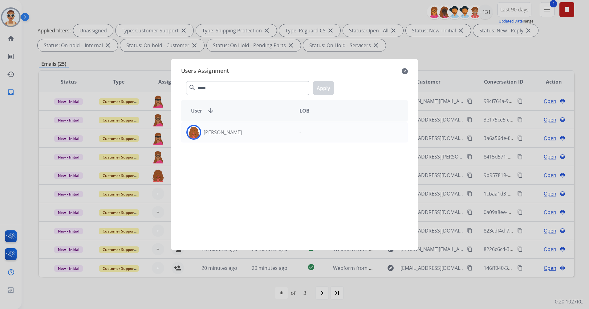
drag, startPoint x: 244, startPoint y: 130, endPoint x: 302, endPoint y: 121, distance: 58.7
click at [245, 130] on div "[PERSON_NAME]" at bounding box center [238, 132] width 113 height 15
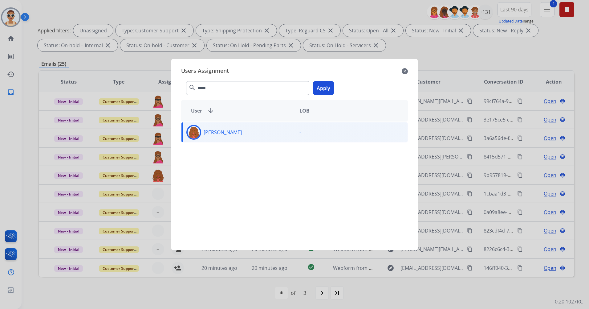
click at [329, 85] on button "Apply" at bounding box center [323, 88] width 21 height 14
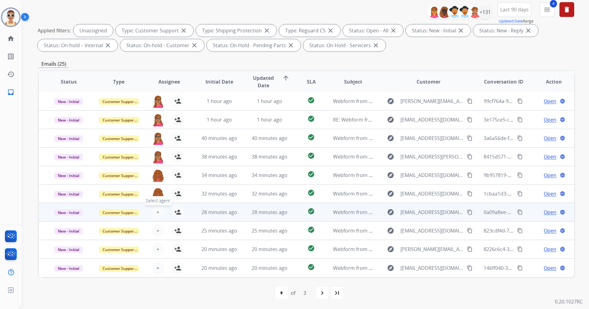
click at [157, 209] on span "+" at bounding box center [158, 211] width 3 height 7
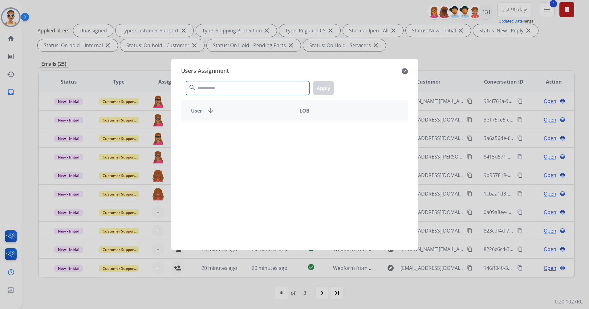
click at [214, 86] on input "text" at bounding box center [247, 88] width 123 height 14
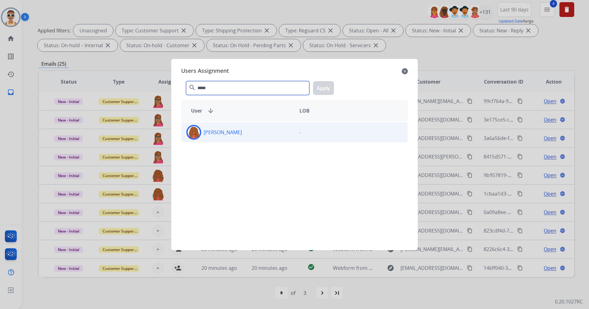
type input "*****"
click at [239, 133] on div "[PERSON_NAME]" at bounding box center [238, 132] width 113 height 15
click at [317, 90] on button "Apply" at bounding box center [323, 88] width 21 height 14
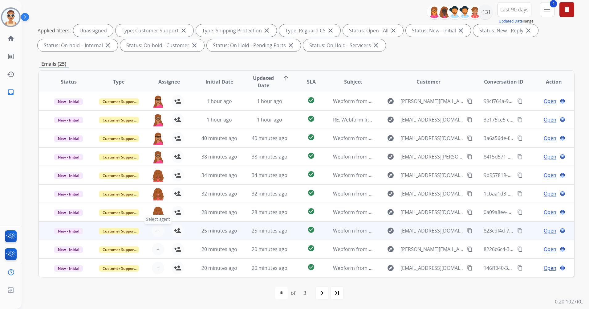
click at [157, 229] on span "+" at bounding box center [158, 230] width 3 height 7
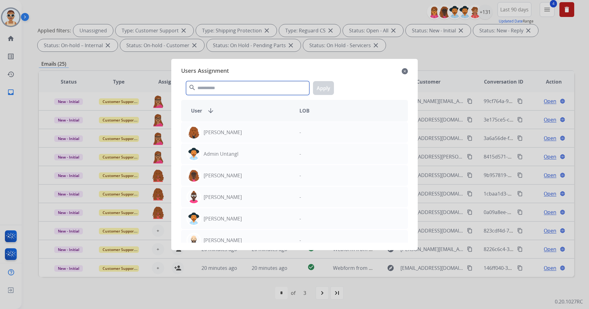
click at [209, 90] on input "text" at bounding box center [247, 88] width 123 height 14
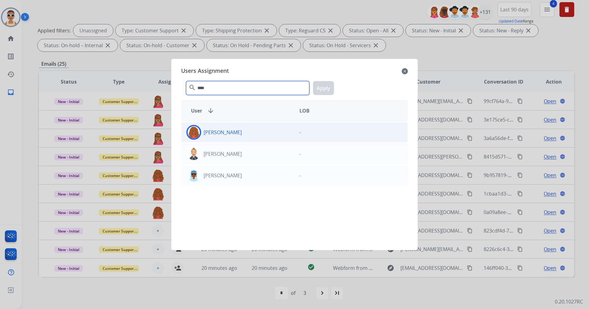
type input "****"
click at [243, 135] on div "[PERSON_NAME]" at bounding box center [238, 132] width 113 height 15
click at [318, 88] on button "Apply" at bounding box center [323, 88] width 21 height 14
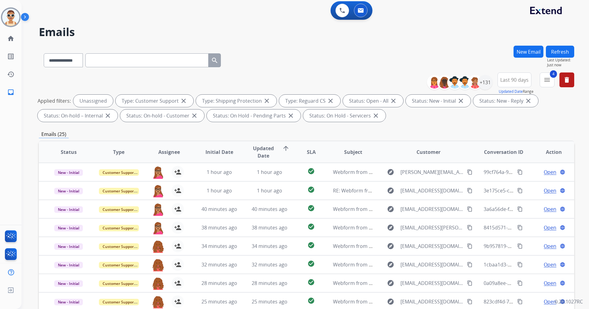
scroll to position [0, 0]
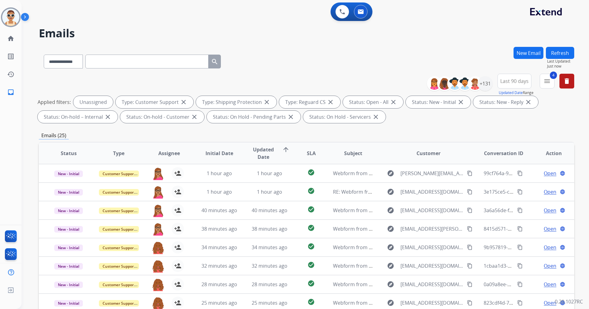
click at [557, 52] on button "Refresh" at bounding box center [560, 53] width 28 height 12
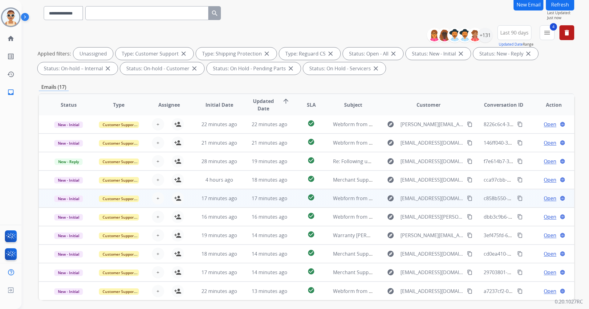
scroll to position [72, 0]
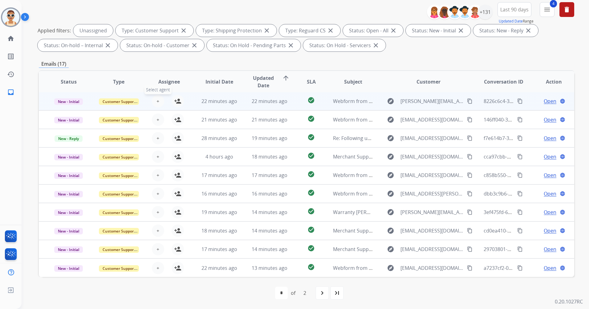
click at [158, 100] on button "+ Select agent" at bounding box center [158, 101] width 12 height 12
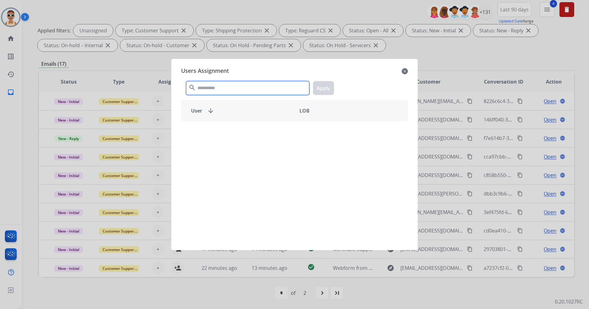
click at [212, 89] on input "text" at bounding box center [247, 88] width 123 height 14
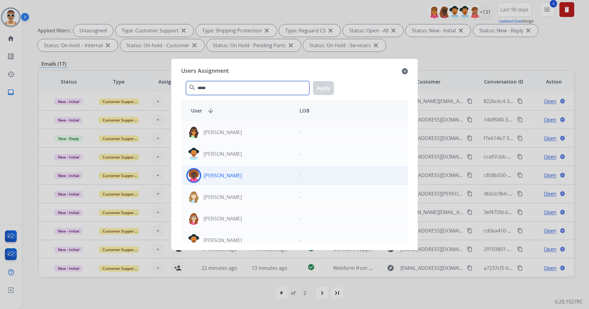
type input "*****"
click at [240, 185] on div "[PERSON_NAME] -" at bounding box center [294, 175] width 227 height 20
click at [322, 88] on button "Apply" at bounding box center [323, 88] width 21 height 14
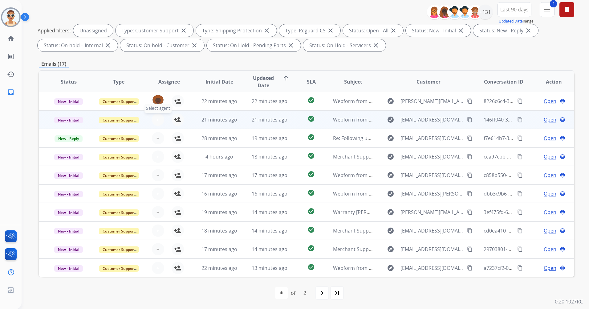
click at [157, 121] on span "+" at bounding box center [158, 119] width 3 height 7
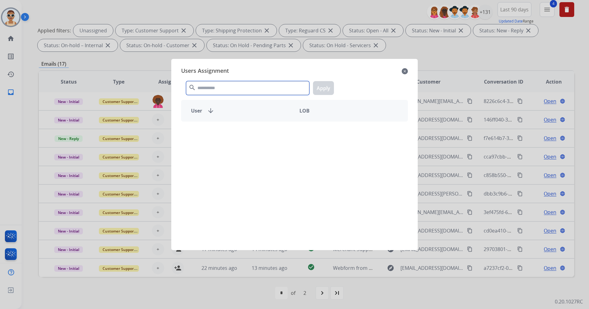
click at [218, 90] on input "text" at bounding box center [247, 88] width 123 height 14
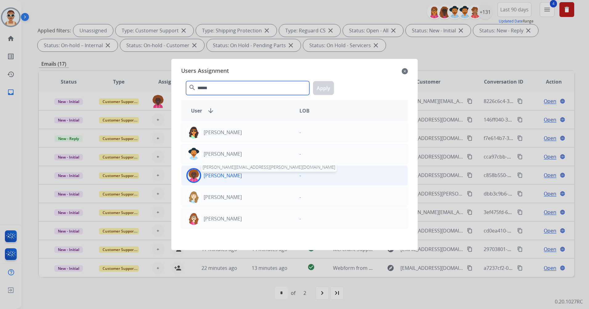
type input "******"
click at [242, 175] on p "[PERSON_NAME]" at bounding box center [223, 175] width 38 height 7
click at [320, 88] on button "Apply" at bounding box center [323, 88] width 21 height 14
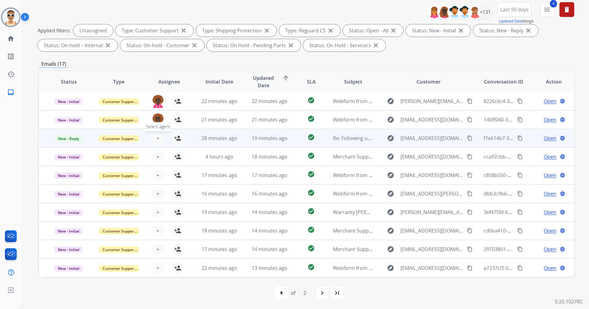
click at [157, 135] on span "+" at bounding box center [158, 137] width 3 height 7
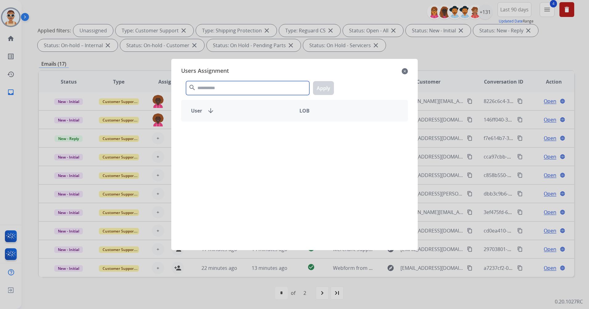
click at [209, 89] on input "text" at bounding box center [247, 88] width 123 height 14
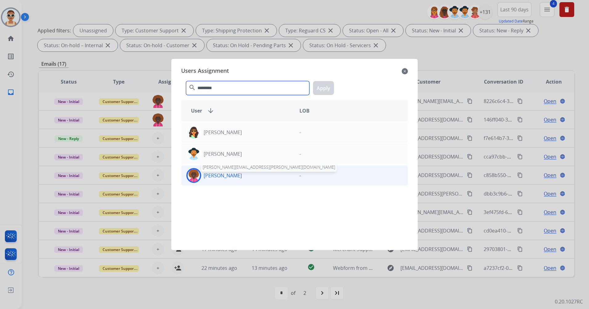
type input "*********"
click at [242, 178] on p "[PERSON_NAME]" at bounding box center [223, 175] width 38 height 7
click at [326, 84] on button "Apply" at bounding box center [323, 88] width 21 height 14
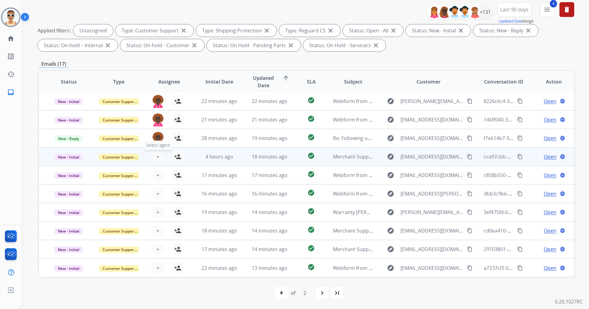
click at [155, 154] on button "+ Select agent" at bounding box center [158, 156] width 12 height 12
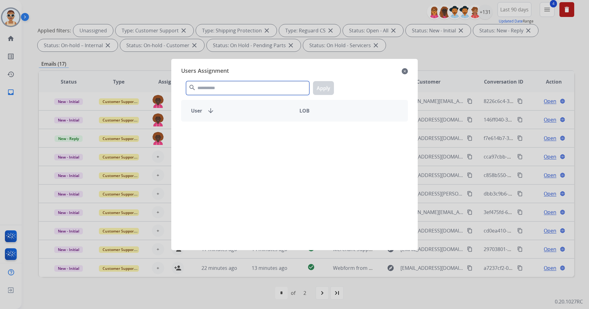
click at [216, 86] on input "text" at bounding box center [247, 88] width 123 height 14
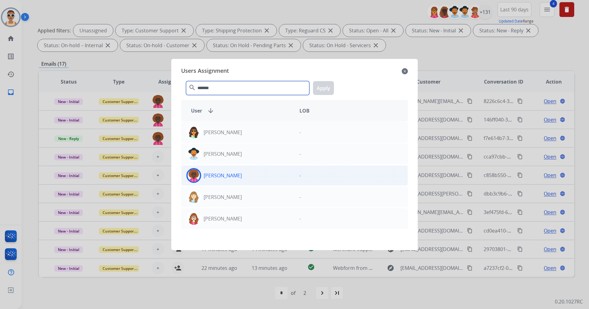
type input "*******"
click at [240, 179] on div "[PERSON_NAME]" at bounding box center [238, 175] width 113 height 15
click at [326, 92] on button "Apply" at bounding box center [323, 88] width 21 height 14
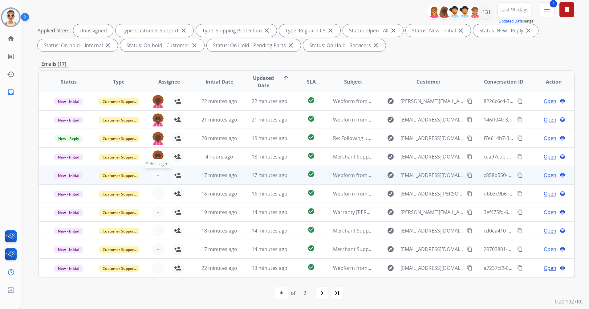
click at [155, 175] on button "+ Select agent" at bounding box center [158, 175] width 12 height 12
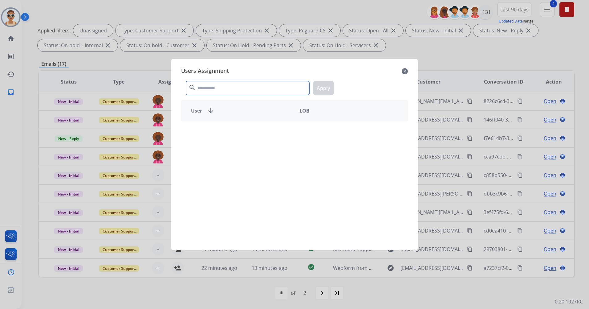
click at [219, 85] on input "text" at bounding box center [247, 88] width 123 height 14
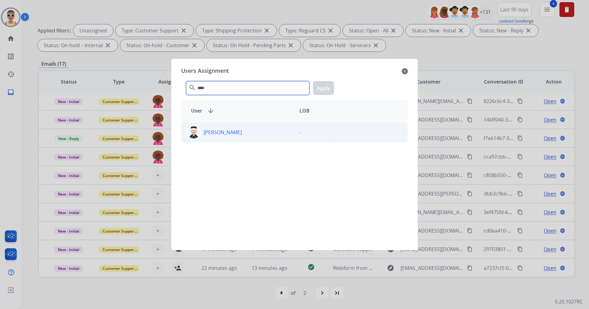
type input "****"
click at [242, 129] on p "[PERSON_NAME]" at bounding box center [223, 132] width 38 height 7
drag, startPoint x: 243, startPoint y: 129, endPoint x: 316, endPoint y: 89, distance: 83.6
click at [316, 89] on button "Apply" at bounding box center [323, 88] width 21 height 14
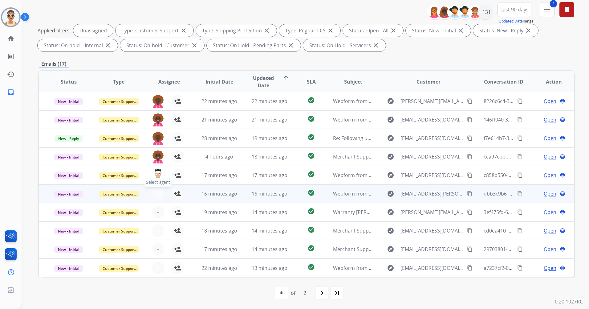
click at [158, 192] on span "+" at bounding box center [158, 193] width 3 height 7
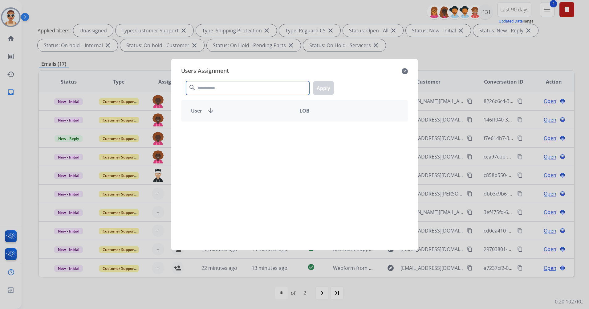
click at [240, 91] on input "text" at bounding box center [247, 88] width 123 height 14
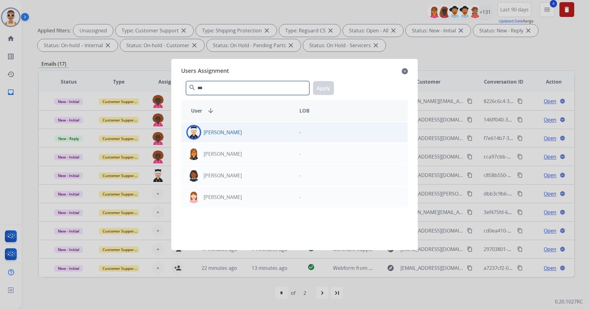
type input "***"
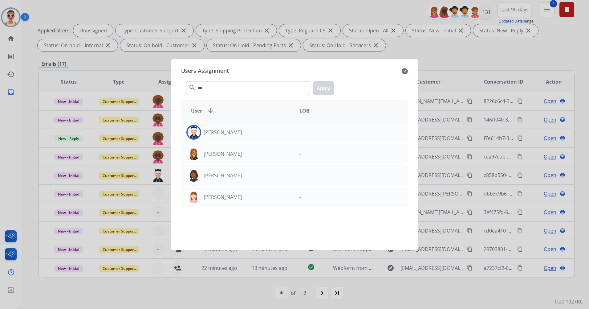
drag, startPoint x: 248, startPoint y: 131, endPoint x: 327, endPoint y: 107, distance: 82.4
click at [249, 131] on div "[PERSON_NAME]" at bounding box center [238, 132] width 113 height 15
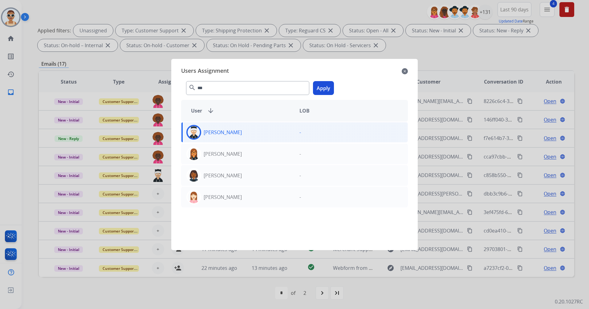
click at [327, 84] on button "Apply" at bounding box center [323, 88] width 21 height 14
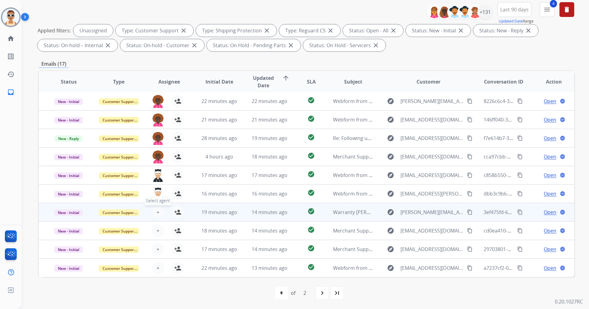
click at [155, 210] on button "+ Select agent" at bounding box center [158, 212] width 12 height 12
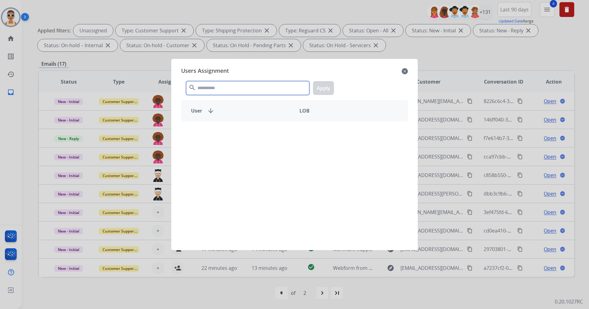
click at [236, 83] on input "text" at bounding box center [247, 88] width 123 height 14
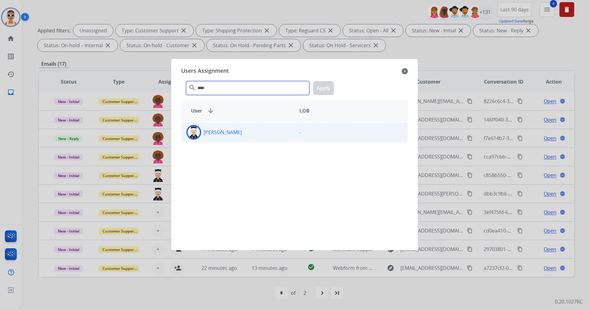
type input "****"
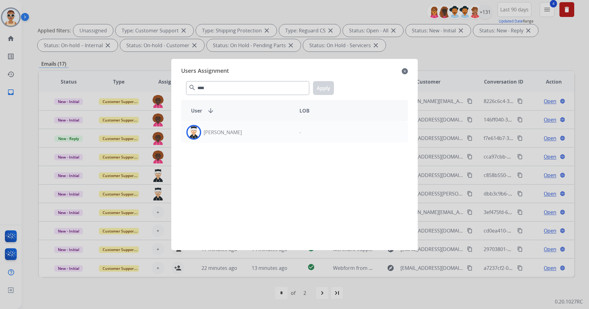
drag, startPoint x: 259, startPoint y: 130, endPoint x: 299, endPoint y: 107, distance: 46.0
click at [260, 129] on div "[PERSON_NAME]" at bounding box center [238, 132] width 113 height 15
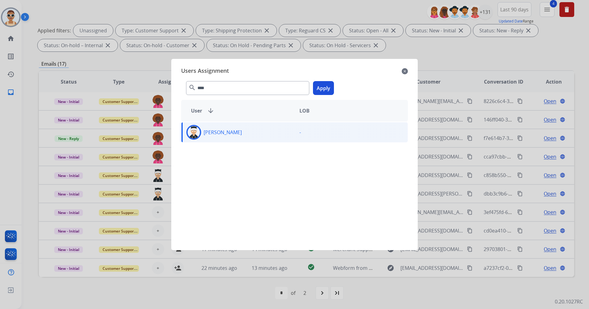
click at [317, 91] on button "Apply" at bounding box center [323, 88] width 21 height 14
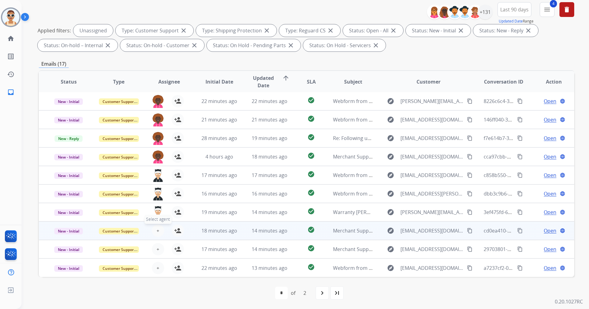
click at [155, 228] on button "+ Select agent" at bounding box center [158, 230] width 12 height 12
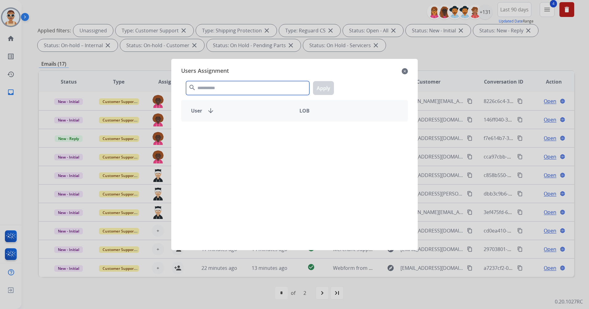
click at [215, 92] on input "text" at bounding box center [247, 88] width 123 height 14
type input "****"
click at [241, 145] on div "[PERSON_NAME] -" at bounding box center [294, 181] width 227 height 121
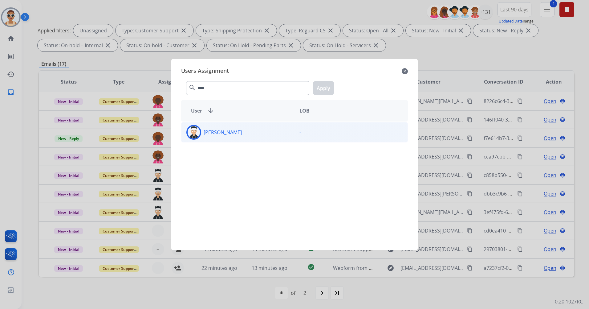
click at [242, 139] on div "[PERSON_NAME]" at bounding box center [238, 132] width 113 height 15
drag, startPoint x: 326, startPoint y: 88, endPoint x: 335, endPoint y: 104, distance: 18.4
click at [326, 87] on button "Apply" at bounding box center [323, 88] width 21 height 14
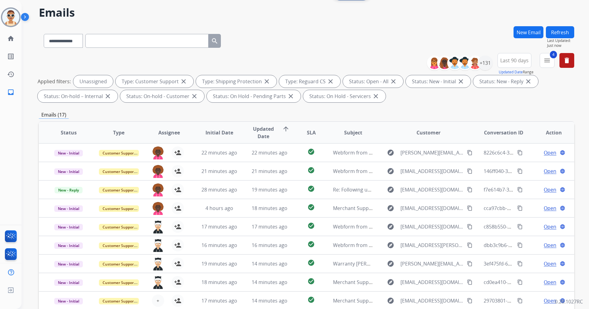
scroll to position [0, 0]
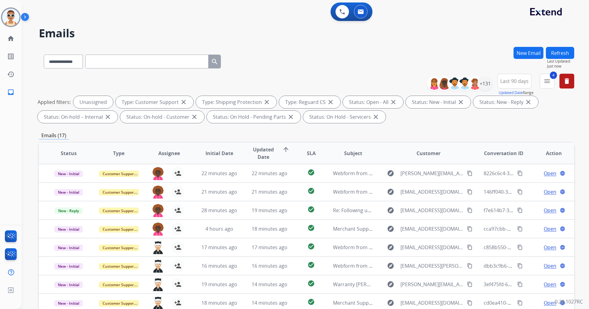
click at [561, 49] on button "Refresh" at bounding box center [560, 53] width 28 height 12
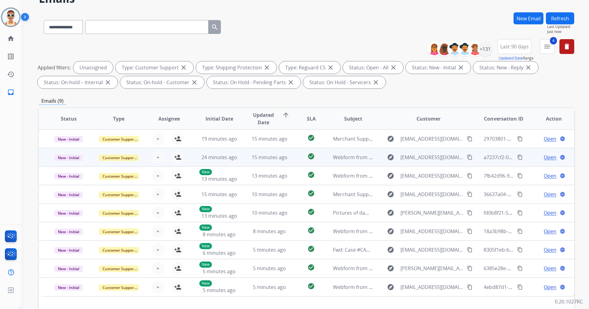
scroll to position [72, 0]
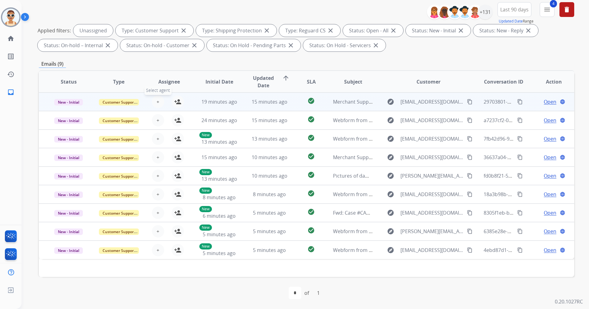
click at [154, 101] on button "+ Select agent" at bounding box center [158, 102] width 12 height 12
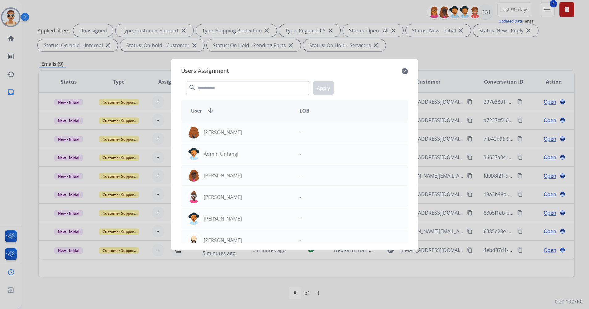
click at [423, 47] on div at bounding box center [294, 154] width 589 height 309
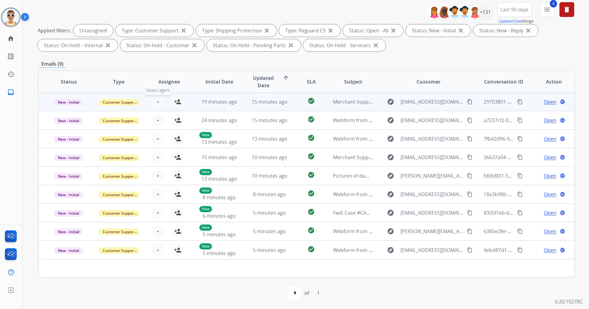
click at [157, 102] on span "+" at bounding box center [158, 101] width 3 height 7
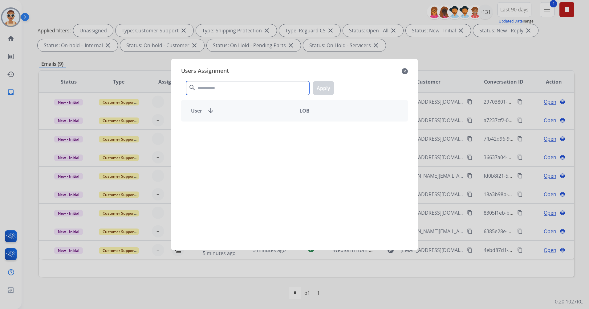
click at [231, 91] on input "text" at bounding box center [247, 88] width 123 height 14
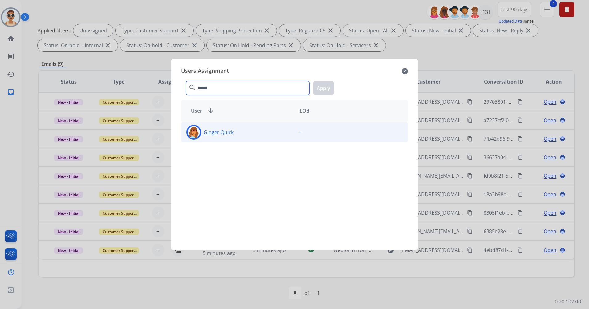
type input "******"
click at [245, 131] on div "Ginger Quick" at bounding box center [238, 132] width 113 height 15
click at [320, 93] on button "Apply" at bounding box center [323, 88] width 21 height 14
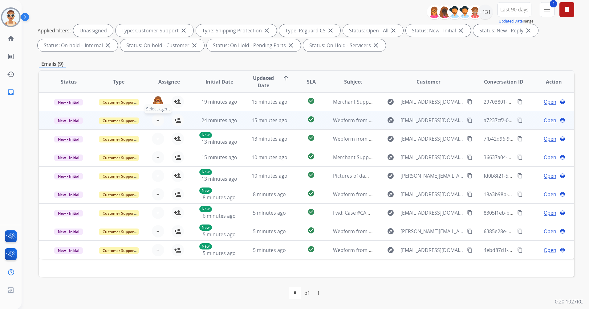
click at [157, 119] on span "+" at bounding box center [158, 120] width 3 height 7
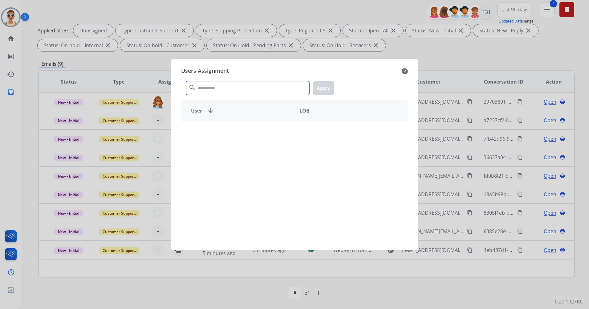
click at [217, 92] on input "text" at bounding box center [247, 88] width 123 height 14
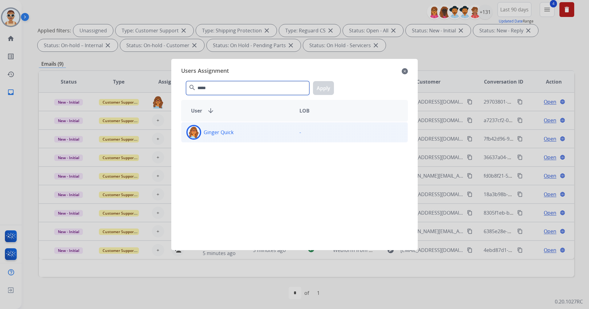
type input "*****"
click at [256, 133] on div "Ginger Quick" at bounding box center [238, 132] width 113 height 15
click at [317, 90] on button "Apply" at bounding box center [323, 88] width 21 height 14
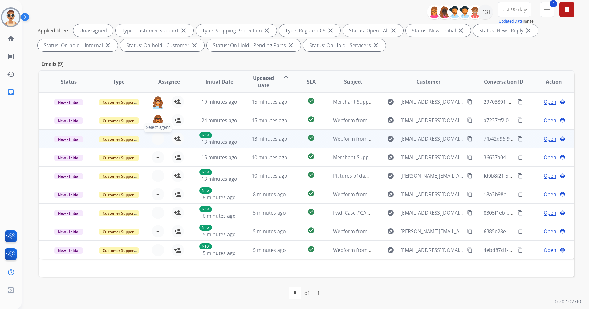
click at [159, 134] on button "+ Select agent" at bounding box center [158, 139] width 12 height 12
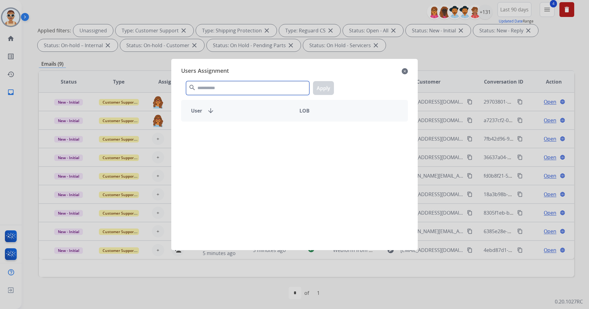
click at [241, 86] on input "text" at bounding box center [247, 88] width 123 height 14
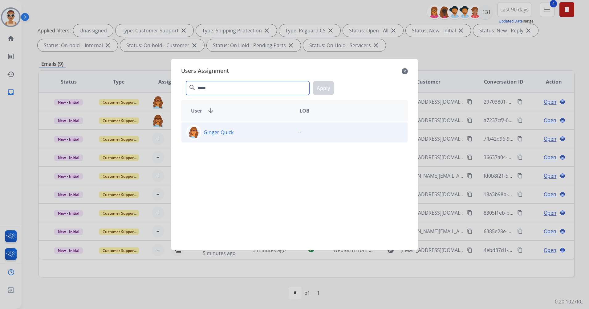
type input "*****"
click at [247, 126] on div "Ginger Quick" at bounding box center [238, 132] width 113 height 15
click at [325, 90] on button "Apply" at bounding box center [323, 88] width 21 height 14
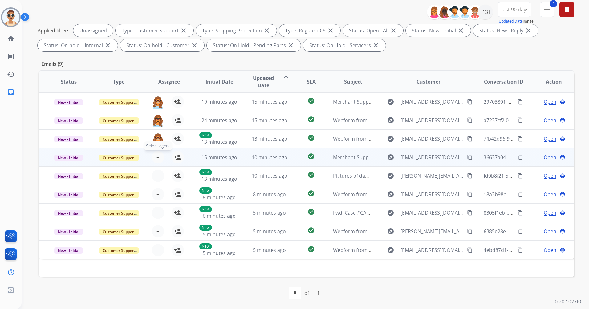
click at [160, 154] on button "+ Select agent" at bounding box center [158, 157] width 12 height 12
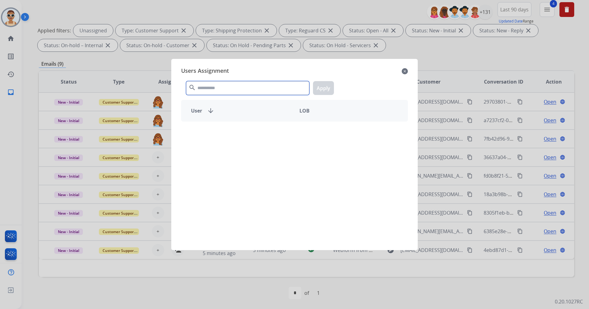
click at [227, 84] on input "text" at bounding box center [247, 88] width 123 height 14
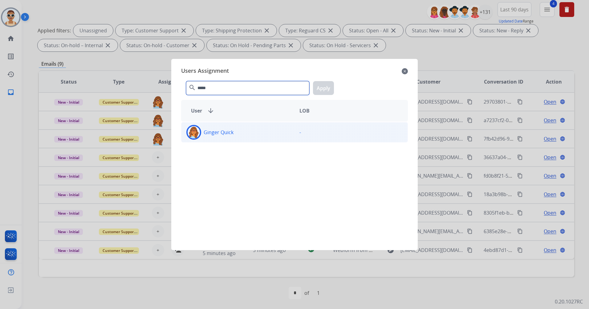
type input "*****"
drag, startPoint x: 261, startPoint y: 127, endPoint x: 272, endPoint y: 120, distance: 13.6
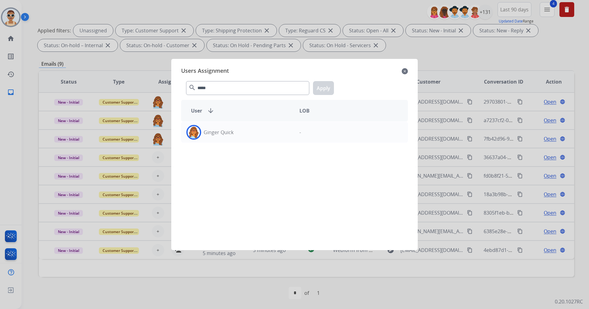
click at [261, 127] on div "Ginger Quick" at bounding box center [238, 132] width 113 height 15
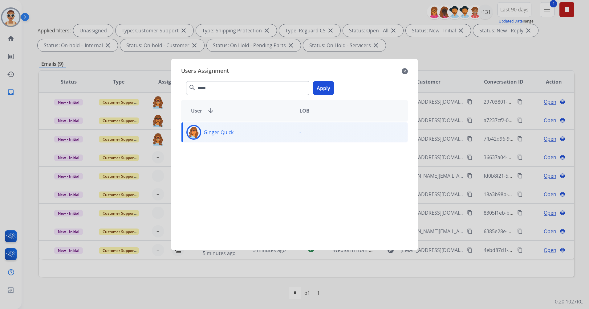
drag, startPoint x: 322, startPoint y: 91, endPoint x: 327, endPoint y: 99, distance: 9.3
click at [323, 91] on button "Apply" at bounding box center [323, 88] width 21 height 14
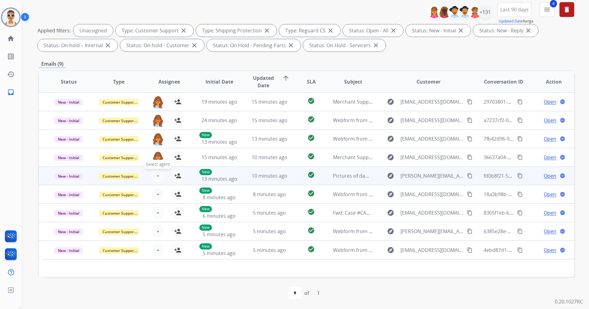
click at [157, 176] on span "+" at bounding box center [158, 175] width 3 height 7
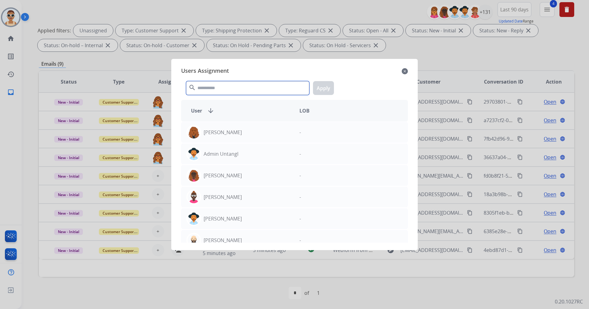
drag, startPoint x: 208, startPoint y: 94, endPoint x: 210, endPoint y: 90, distance: 4.0
click at [208, 92] on input "text" at bounding box center [247, 88] width 123 height 14
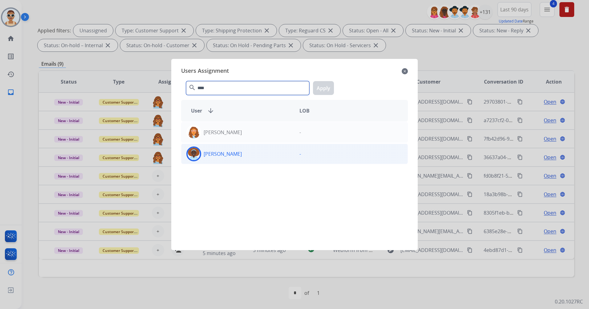
type input "****"
click at [252, 147] on div "[PERSON_NAME]" at bounding box center [238, 153] width 113 height 15
click at [331, 90] on button "Apply" at bounding box center [323, 88] width 21 height 14
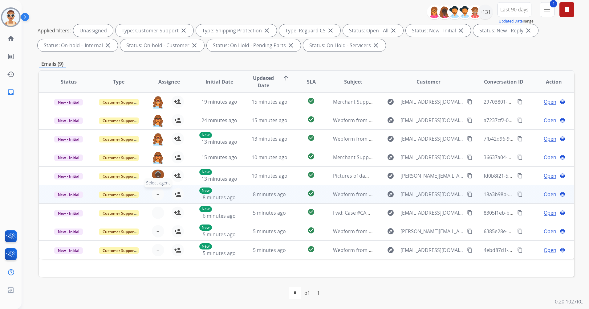
click at [157, 192] on span "+" at bounding box center [158, 194] width 3 height 7
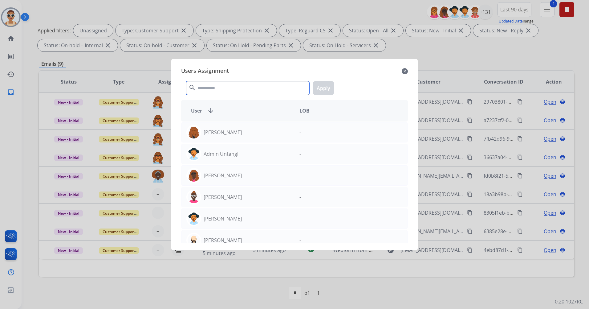
click at [248, 92] on input "text" at bounding box center [247, 88] width 123 height 14
type input "*"
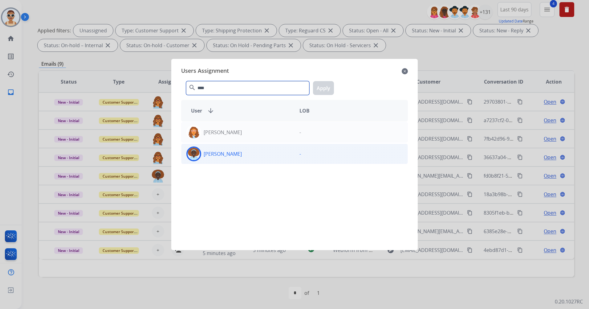
type input "****"
click at [277, 154] on div "[PERSON_NAME]" at bounding box center [238, 153] width 113 height 15
click at [319, 89] on button "Apply" at bounding box center [323, 88] width 21 height 14
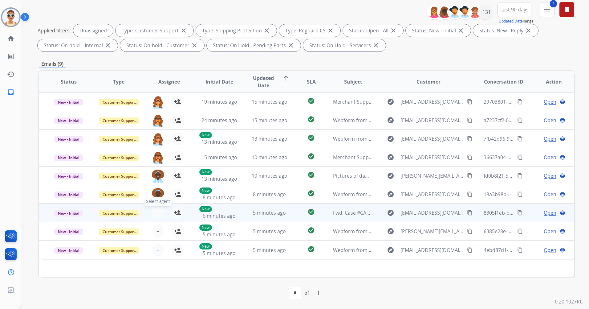
click at [155, 210] on button "+ Select agent" at bounding box center [158, 213] width 12 height 12
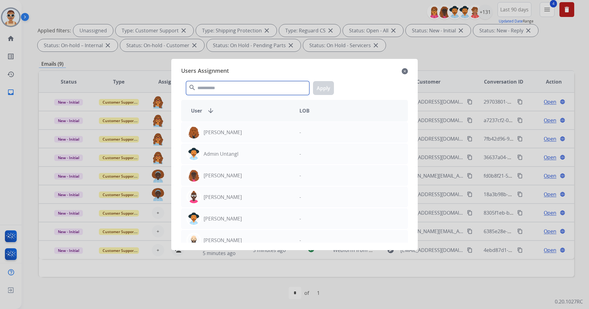
click at [216, 84] on input "text" at bounding box center [247, 88] width 123 height 14
type input "*"
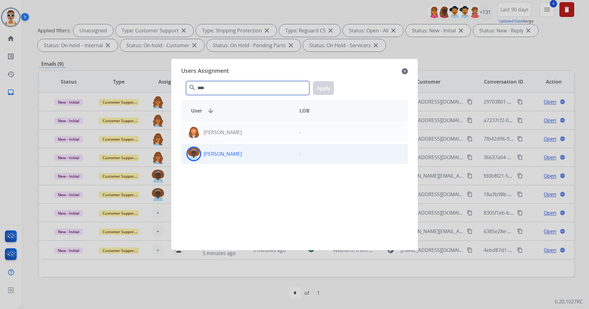
type input "****"
click at [247, 149] on div "[PERSON_NAME]" at bounding box center [238, 153] width 113 height 15
click at [321, 82] on button "Apply" at bounding box center [323, 88] width 21 height 14
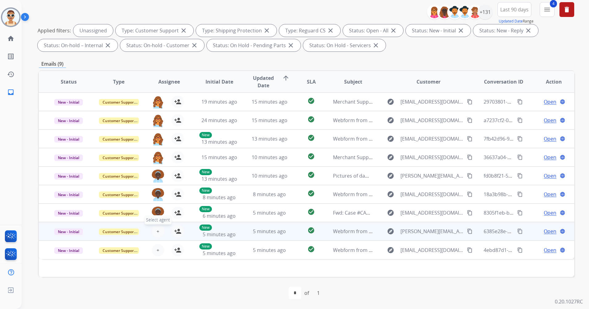
click at [157, 228] on span "+" at bounding box center [158, 230] width 3 height 7
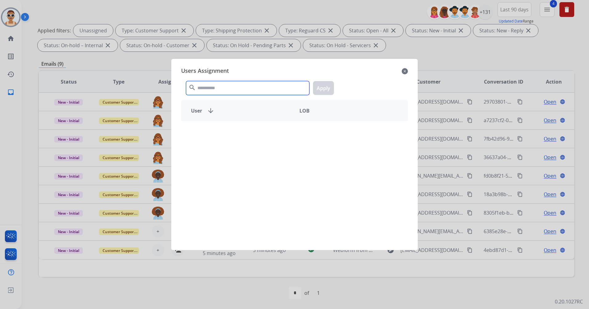
click at [218, 85] on input "text" at bounding box center [247, 88] width 123 height 14
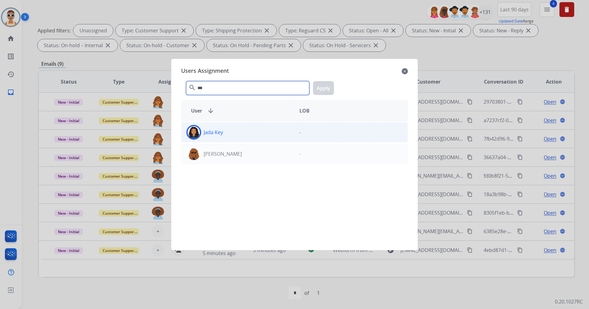
type input "***"
click at [241, 129] on div "Jada Key" at bounding box center [238, 132] width 113 height 15
click at [327, 87] on button "Apply" at bounding box center [323, 88] width 21 height 14
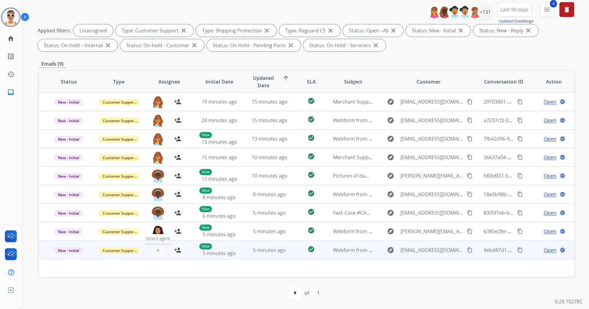
click at [159, 250] on button "+ Select agent" at bounding box center [158, 250] width 12 height 12
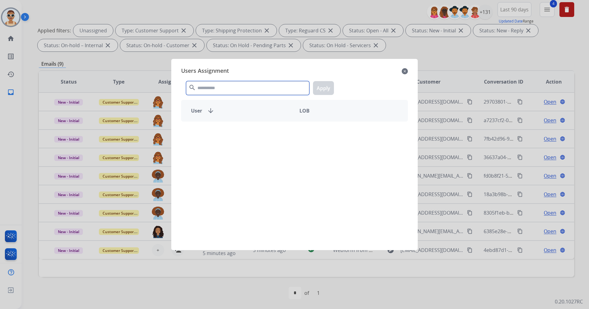
click at [228, 84] on input "text" at bounding box center [247, 88] width 123 height 14
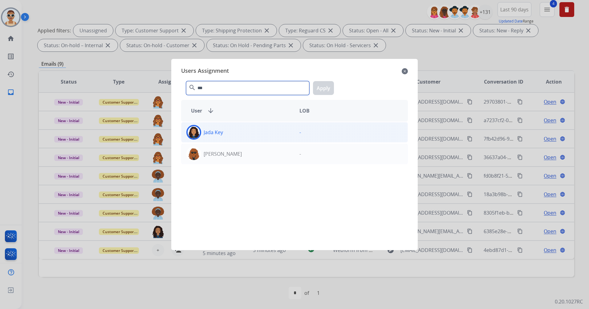
type input "***"
click at [249, 134] on div "Jada Key" at bounding box center [238, 132] width 113 height 15
drag, startPoint x: 322, startPoint y: 88, endPoint x: 323, endPoint y: 105, distance: 17.3
click at [322, 88] on button "Apply" at bounding box center [323, 88] width 21 height 14
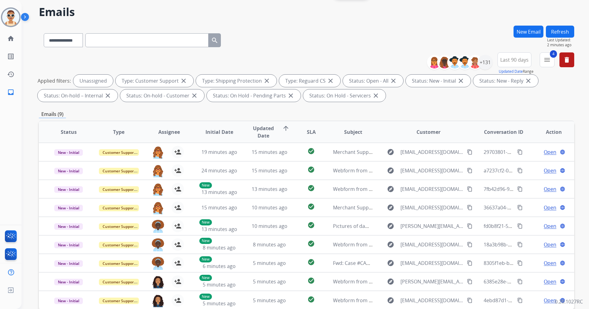
scroll to position [0, 0]
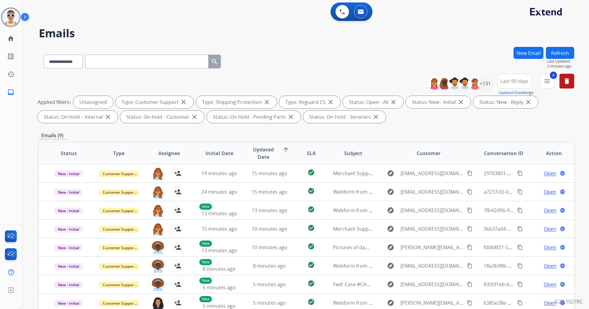
click at [561, 48] on button "Refresh" at bounding box center [560, 53] width 28 height 12
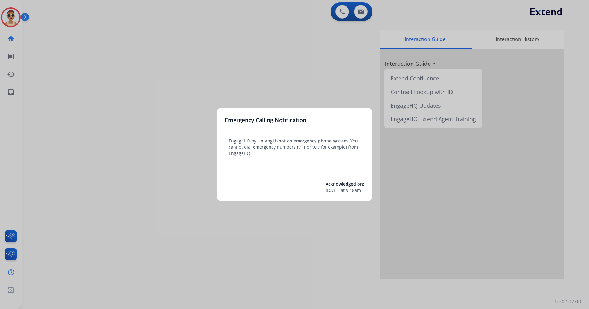
click at [159, 98] on div at bounding box center [294, 154] width 589 height 309
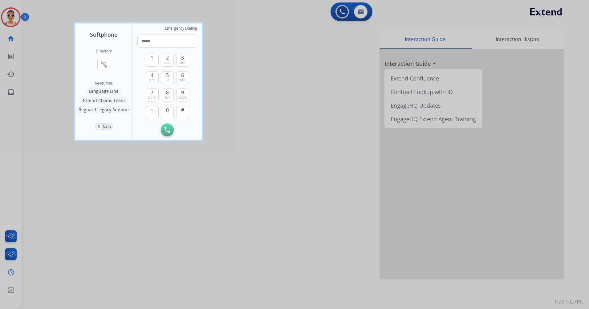
click at [162, 212] on div at bounding box center [294, 154] width 589 height 309
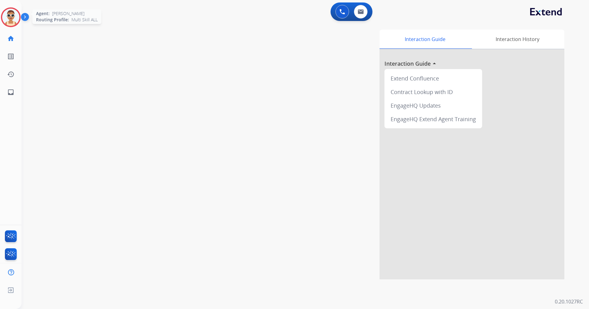
click at [10, 10] on img at bounding box center [10, 17] width 17 height 17
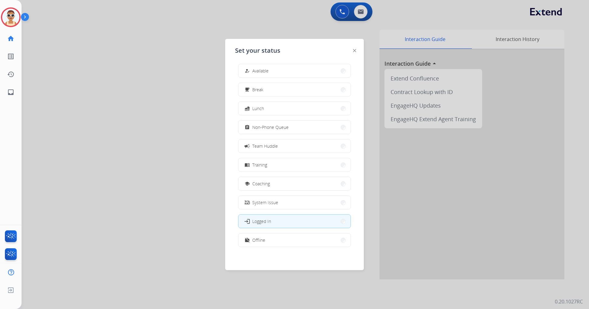
scroll to position [2, 0]
click at [276, 241] on button "work_off Offline" at bounding box center [295, 239] width 112 height 13
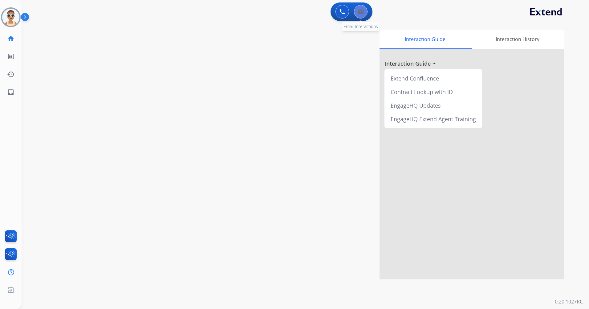
click at [363, 11] on img at bounding box center [361, 11] width 6 height 5
select select "**********"
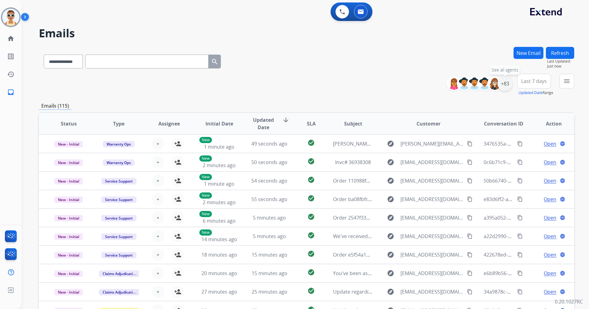
click at [510, 82] on div "+83" at bounding box center [505, 83] width 15 height 15
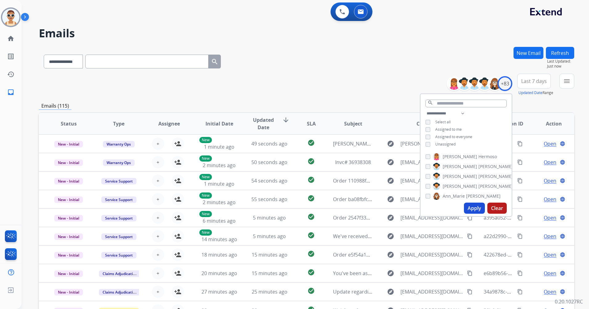
click at [454, 128] on span "Assigned to me" at bounding box center [449, 129] width 27 height 5
click at [471, 204] on button "Apply" at bounding box center [474, 208] width 21 height 11
click at [539, 80] on span "Last 7 days" at bounding box center [535, 81] width 26 height 2
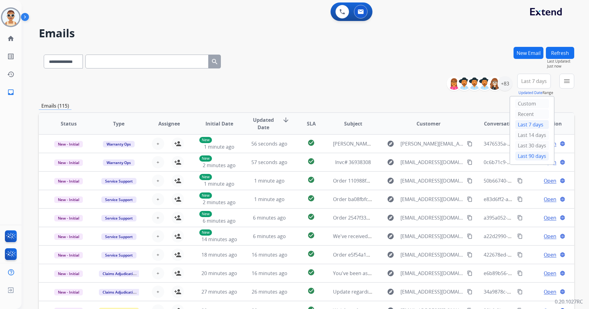
click at [529, 155] on div "Last 90 days" at bounding box center [532, 155] width 34 height 9
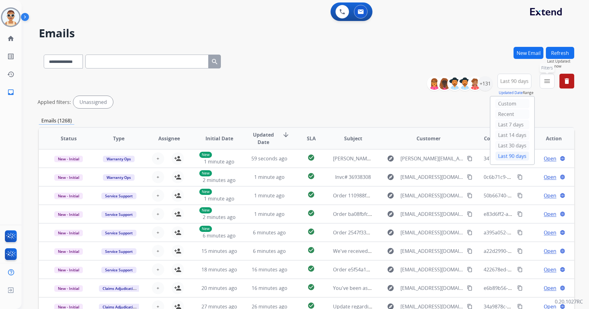
click at [546, 78] on mat-icon "menu" at bounding box center [547, 80] width 7 height 7
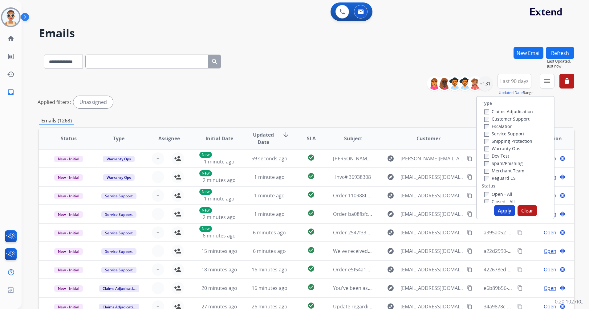
click at [518, 119] on label "Customer Support" at bounding box center [507, 119] width 45 height 6
click at [519, 143] on label "Shipping Protection" at bounding box center [509, 141] width 48 height 6
click at [502, 177] on label "Reguard CS" at bounding box center [500, 178] width 31 height 6
click at [498, 196] on label "Open - All" at bounding box center [499, 194] width 28 height 6
click at [506, 210] on button "Apply" at bounding box center [504, 210] width 21 height 11
